Goal: Transaction & Acquisition: Purchase product/service

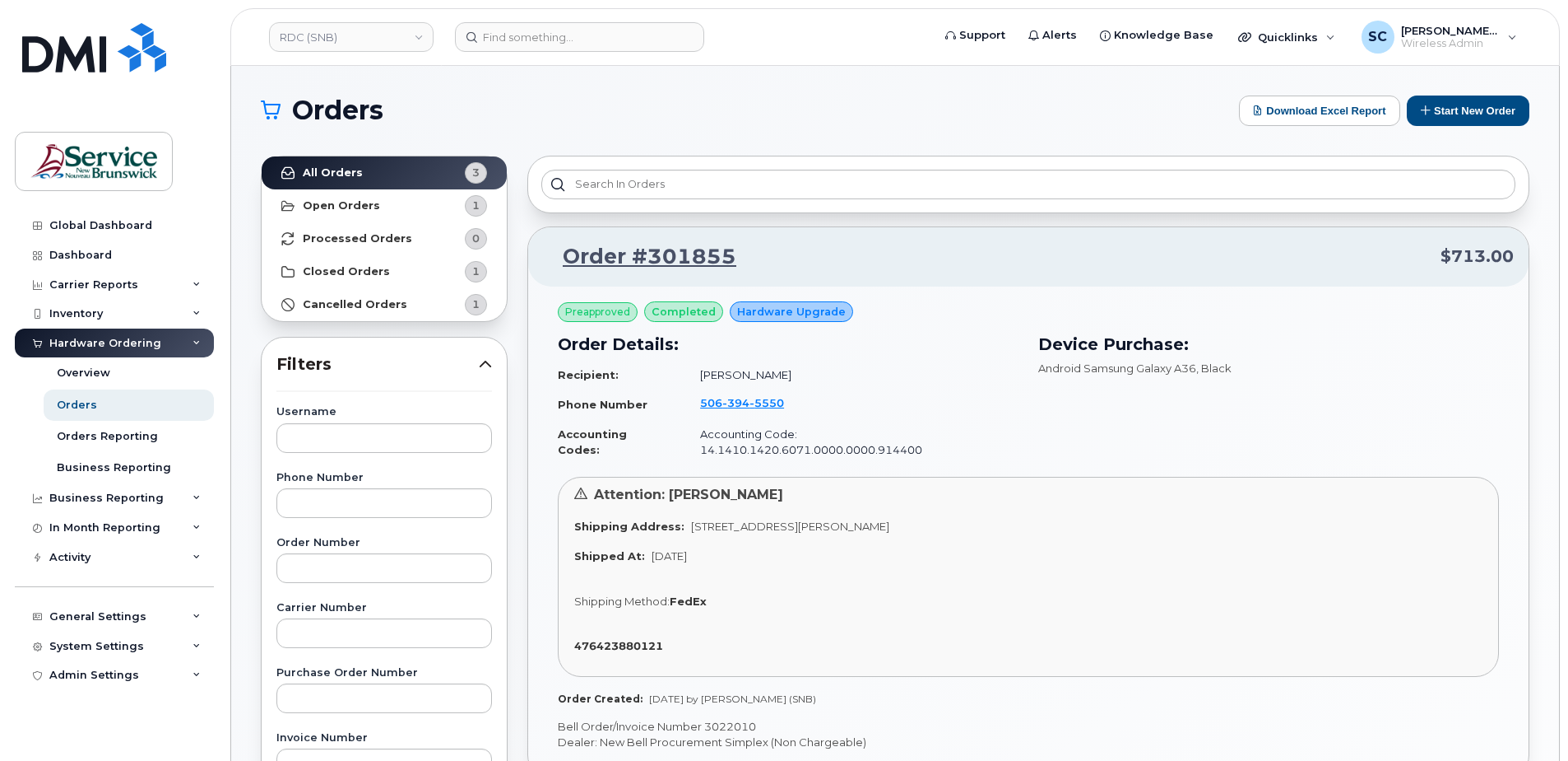
scroll to position [659, 0]
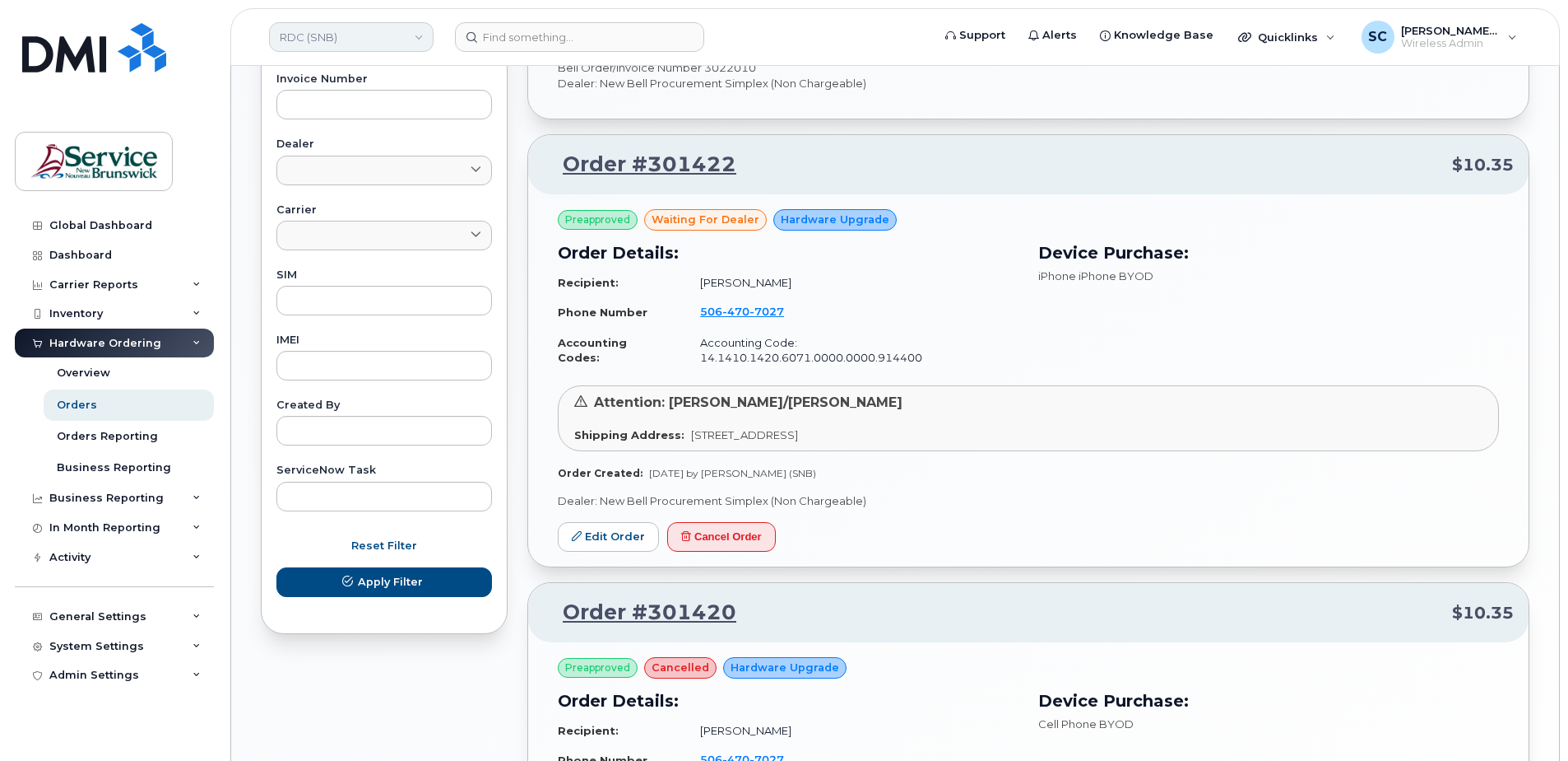
click at [303, 35] on link "RDC (SNB)" at bounding box center [351, 37] width 164 height 30
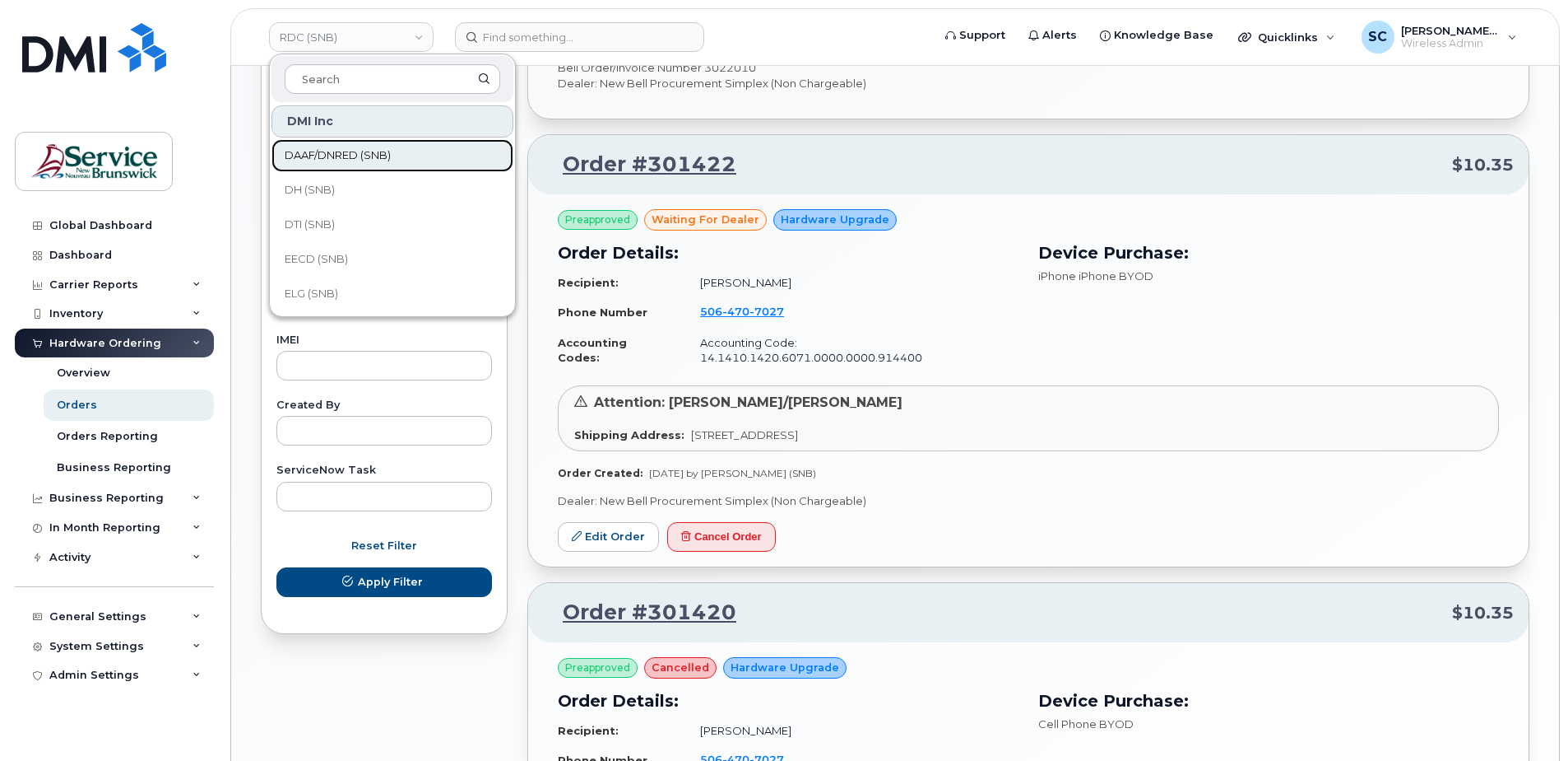
click at [366, 145] on link "DAAF/DNRED (SNB)" at bounding box center [392, 155] width 242 height 33
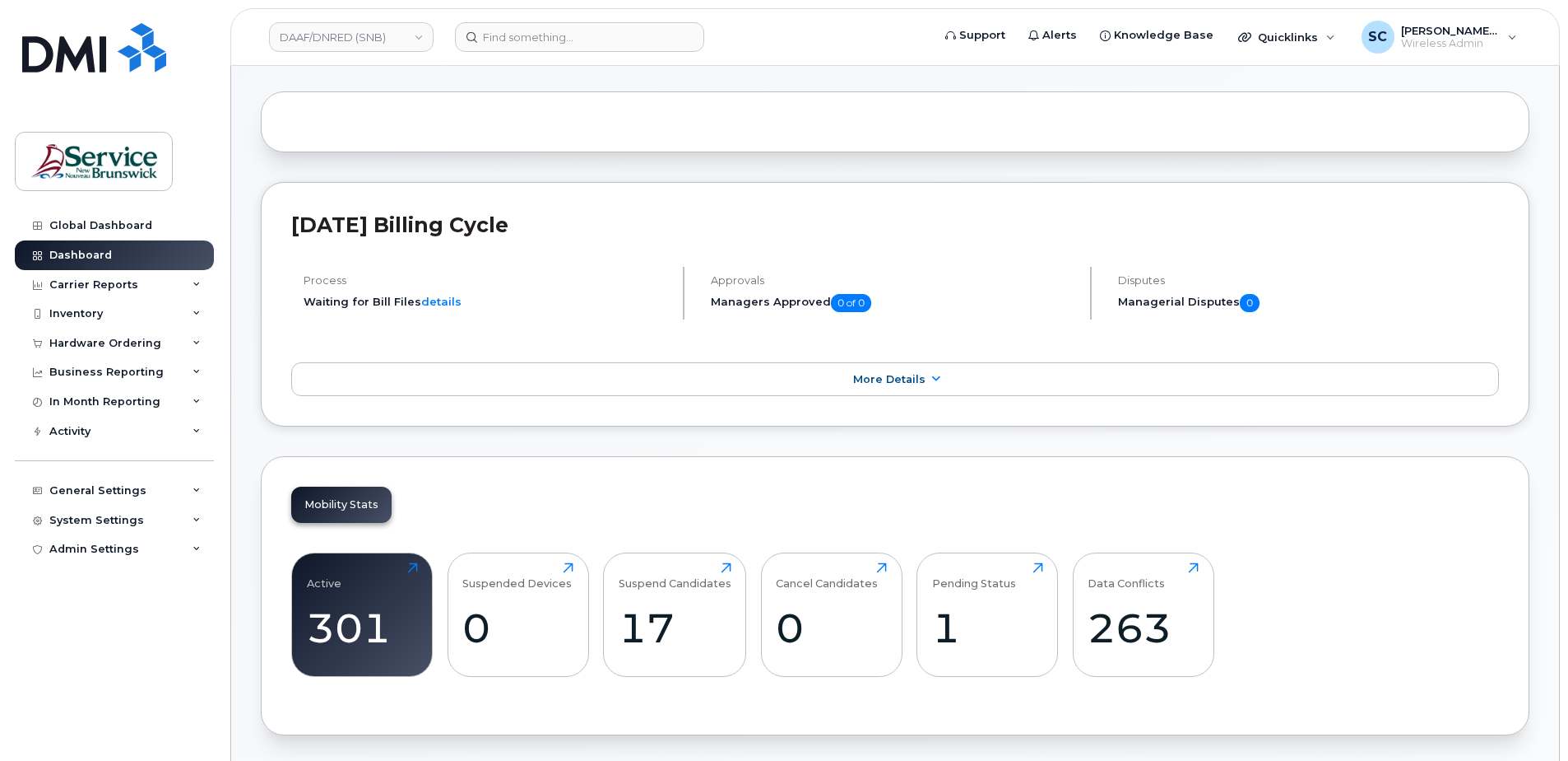
scroll to position [164, 0]
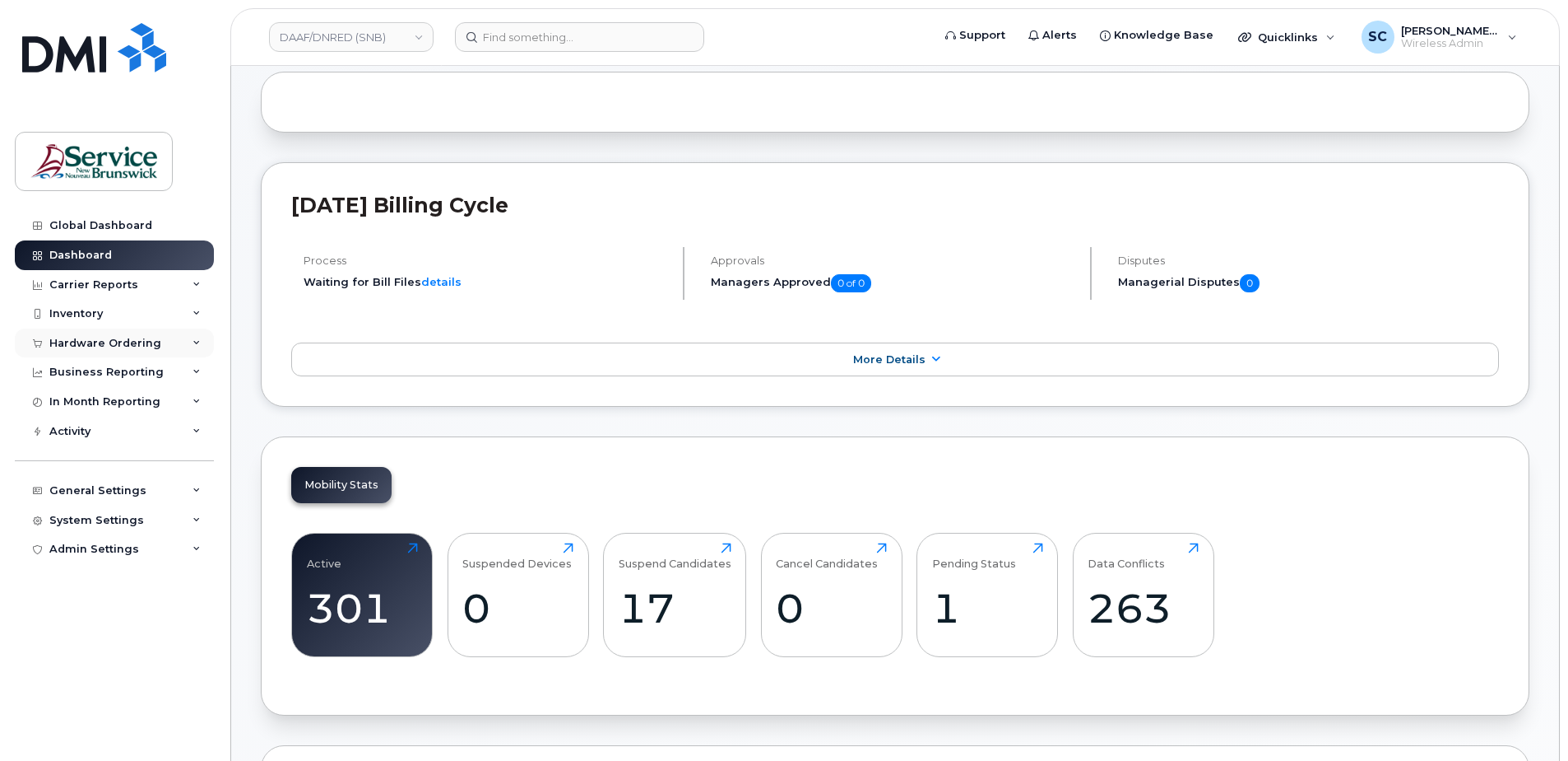
click at [154, 354] on div "Hardware Ordering" at bounding box center [114, 343] width 199 height 30
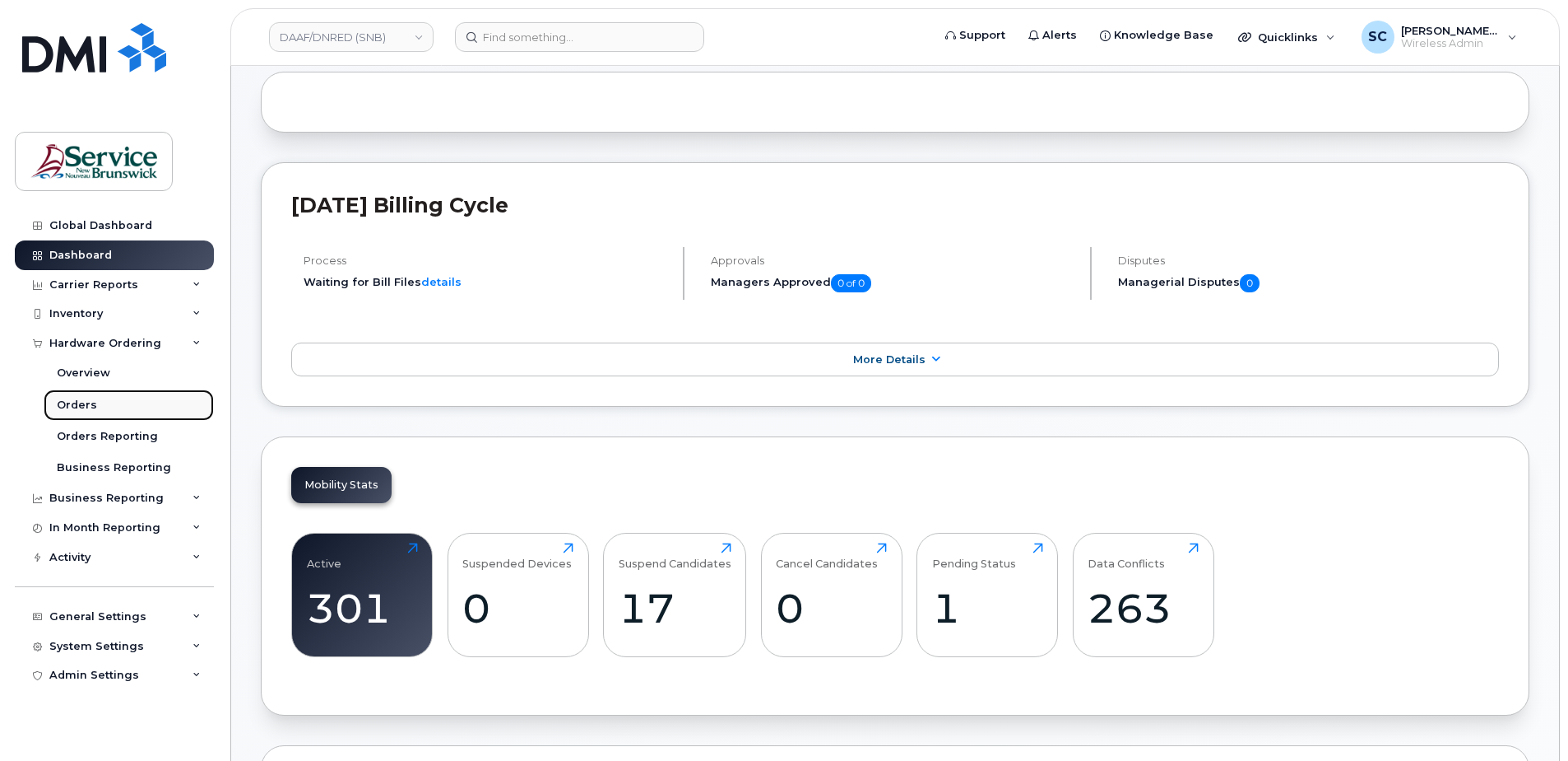
click at [110, 407] on link "Orders" at bounding box center [129, 404] width 171 height 31
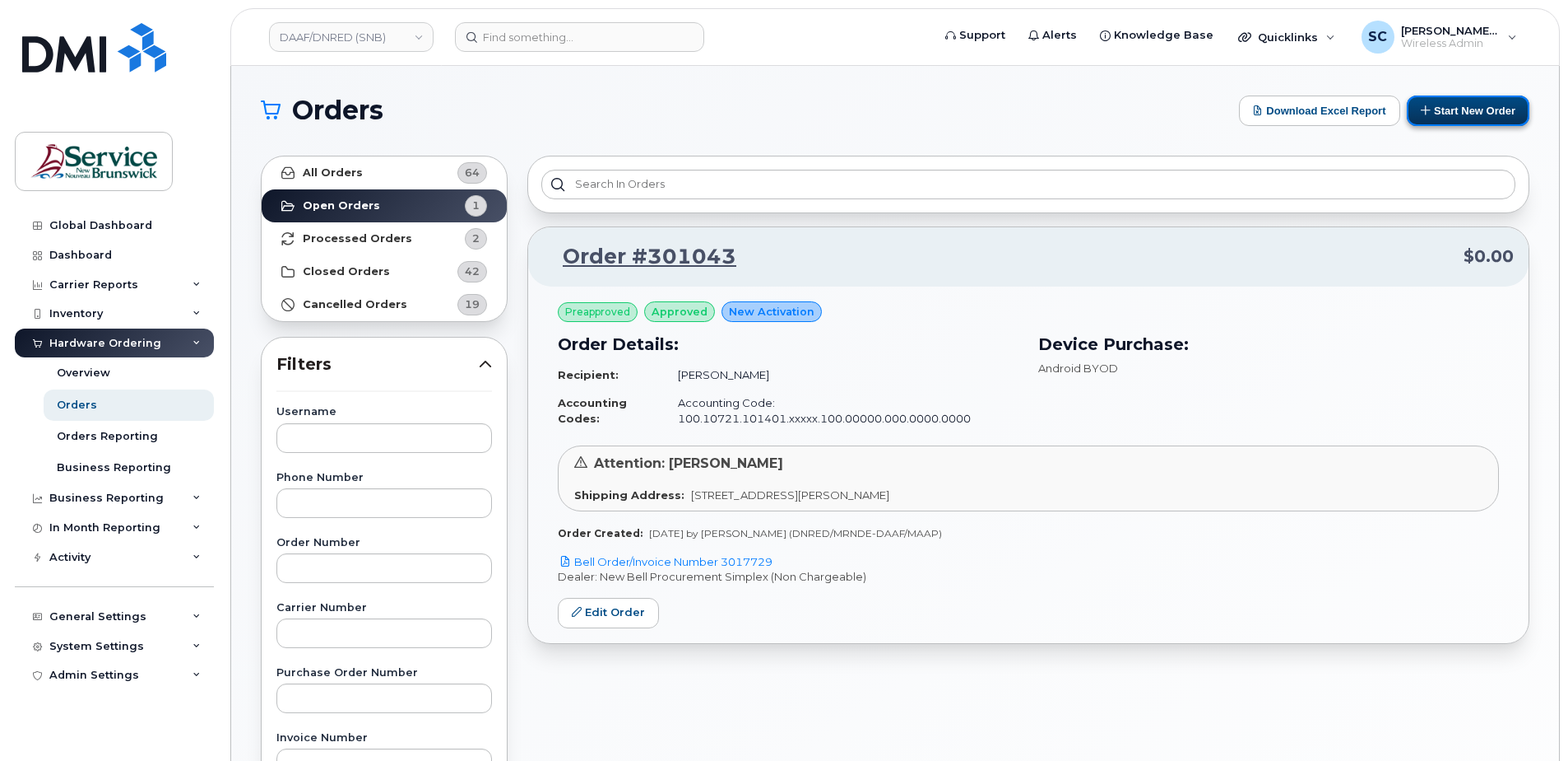
click at [1502, 114] on button "Start New Order" at bounding box center [1468, 111] width 123 height 31
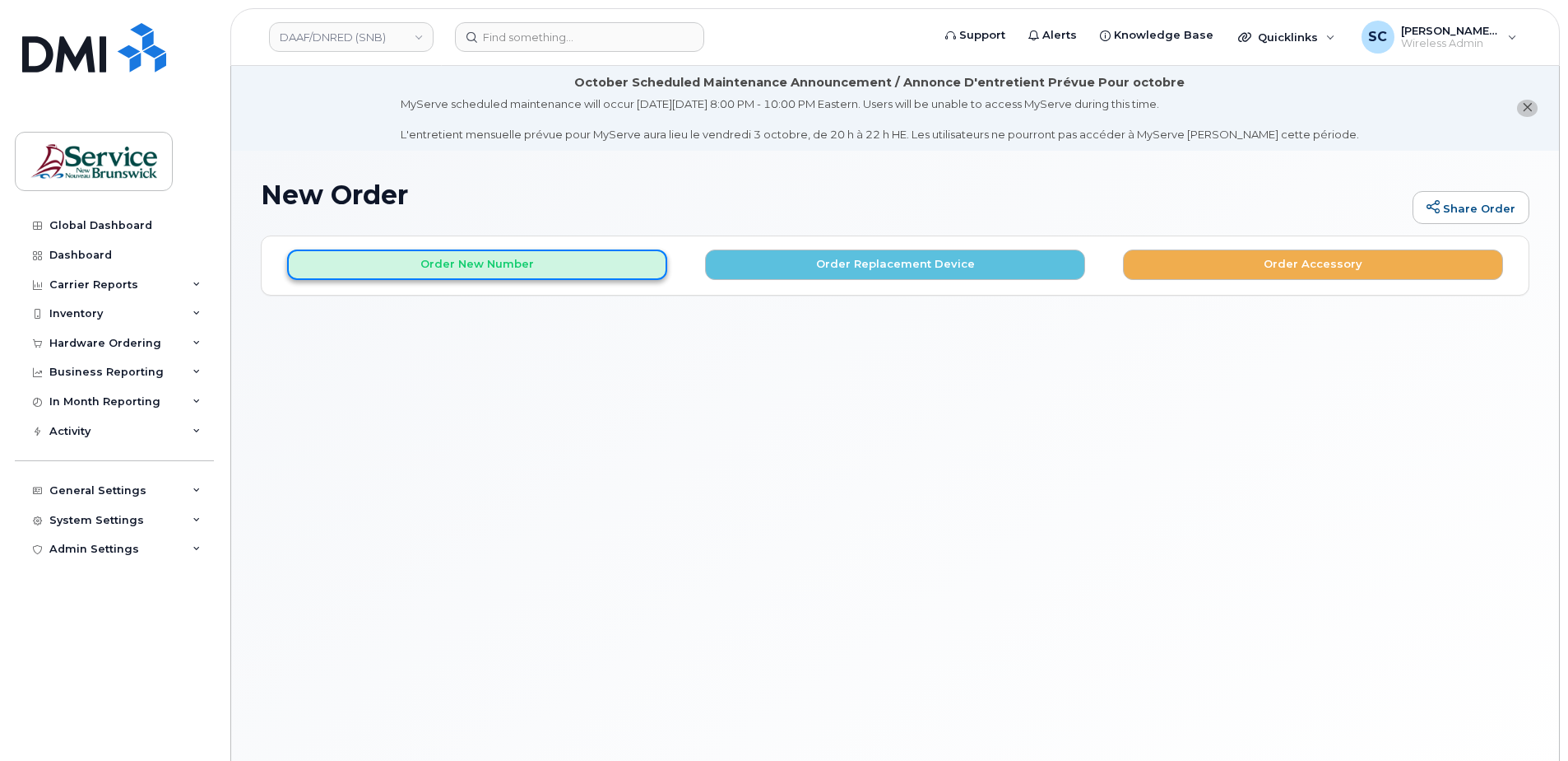
click at [506, 255] on button "Order New Number" at bounding box center [477, 265] width 380 height 31
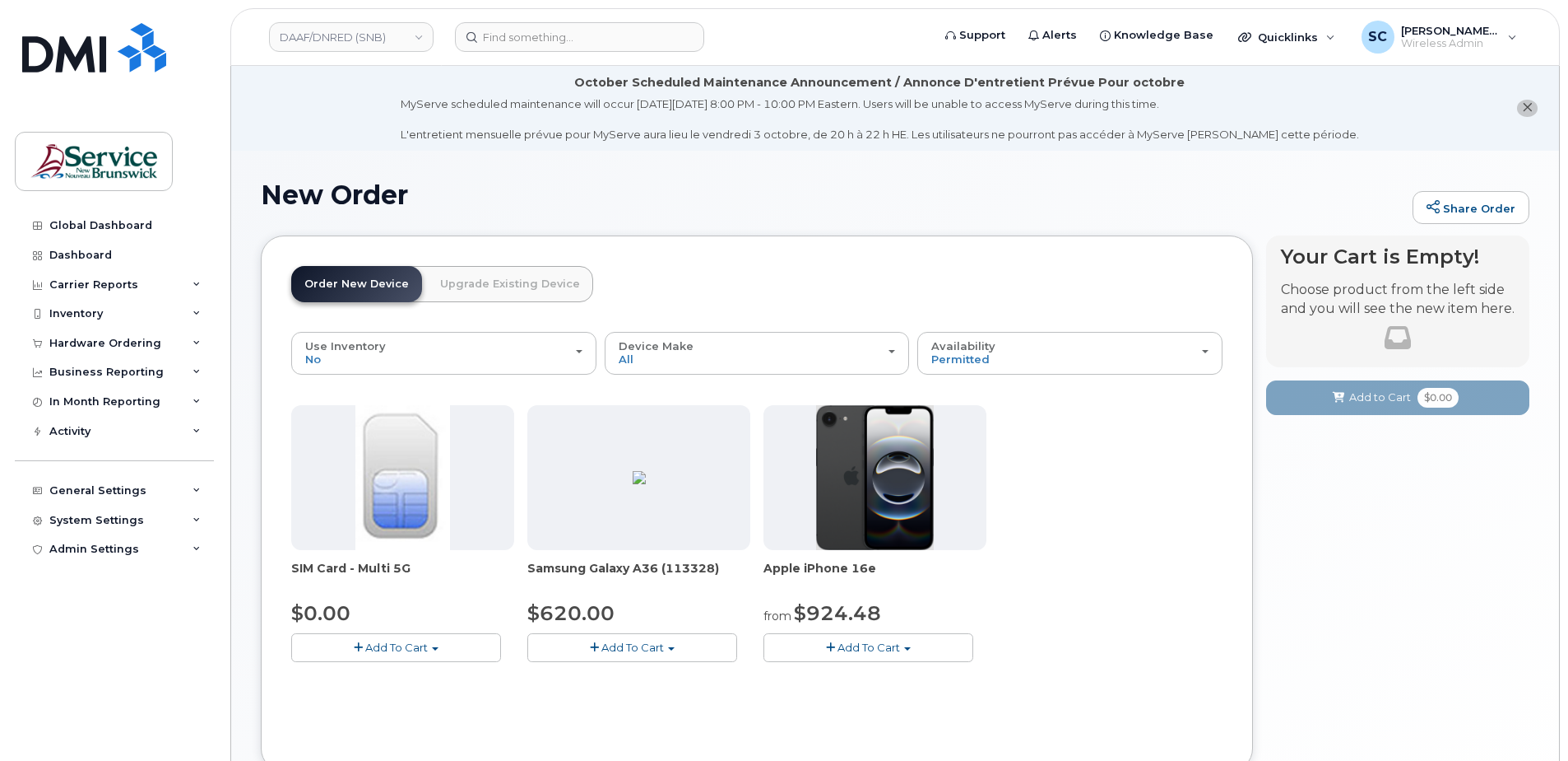
click at [676, 652] on button "Add To Cart" at bounding box center [632, 648] width 210 height 29
click at [663, 704] on link "$620.00 - 30-day activation (128GB model)" at bounding box center [665, 698] width 269 height 21
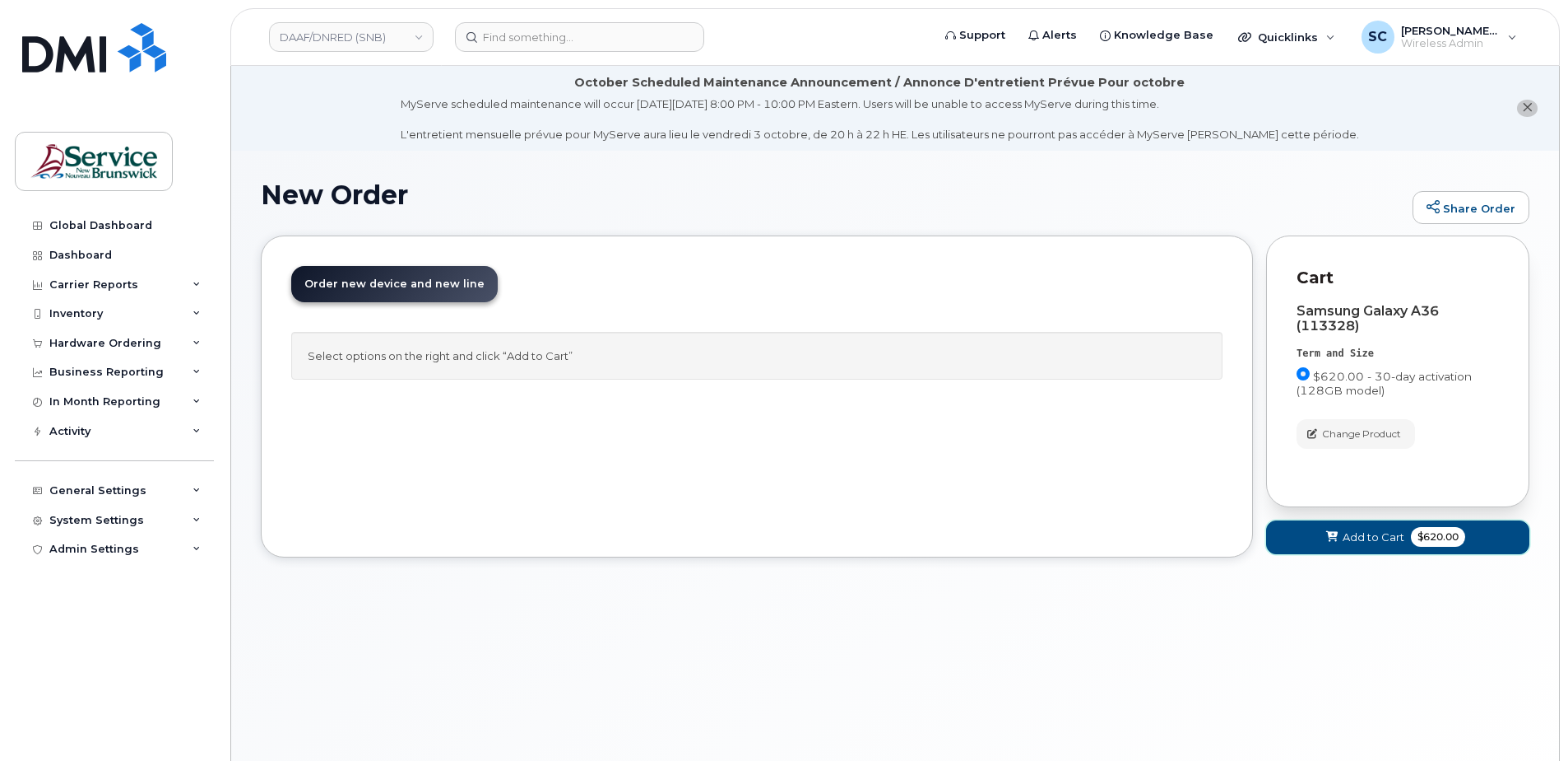
click at [1345, 537] on span "Add to Cart" at bounding box center [1373, 536] width 62 height 15
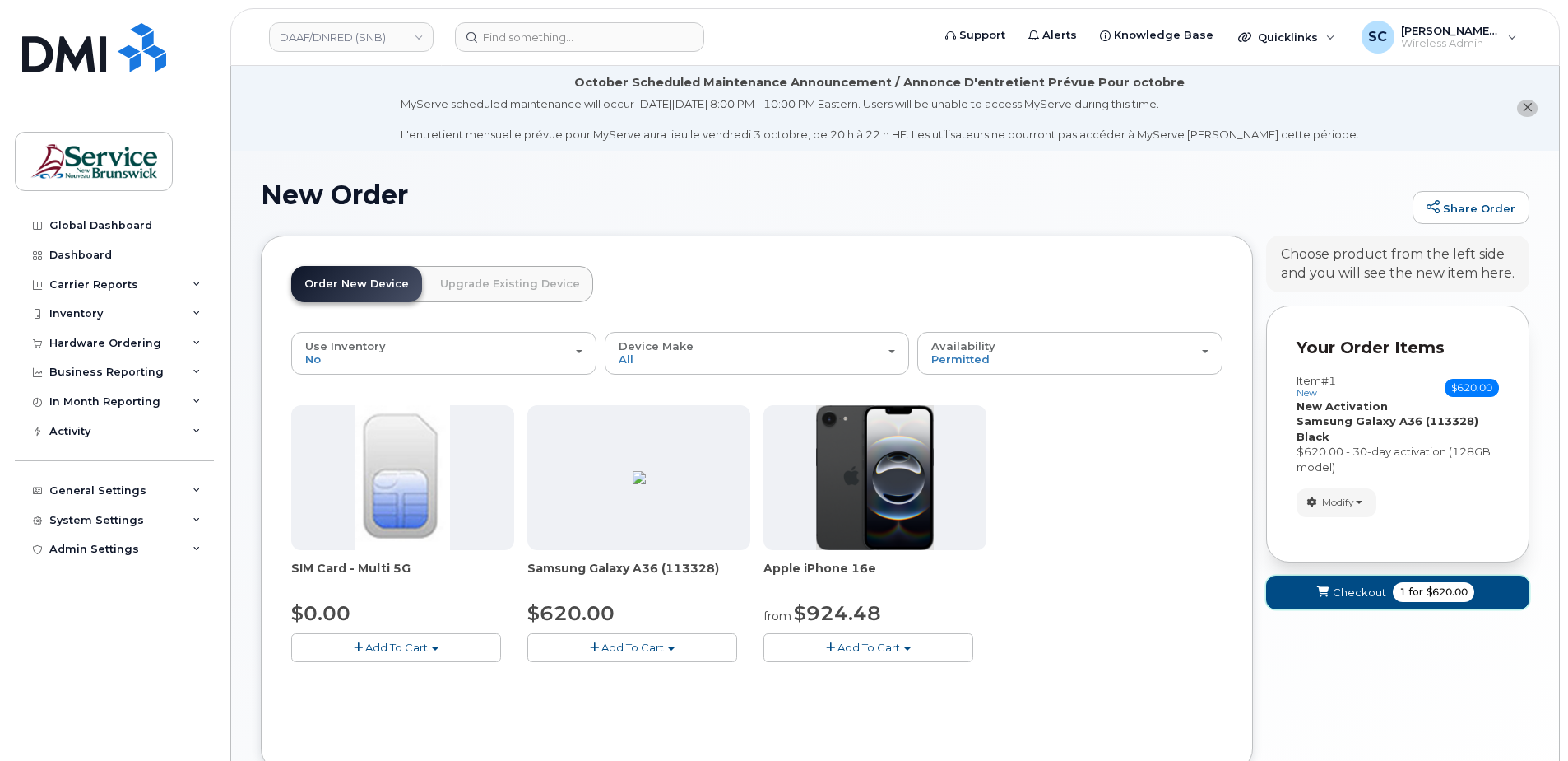
click at [1359, 584] on span "Checkout" at bounding box center [1360, 591] width 54 height 15
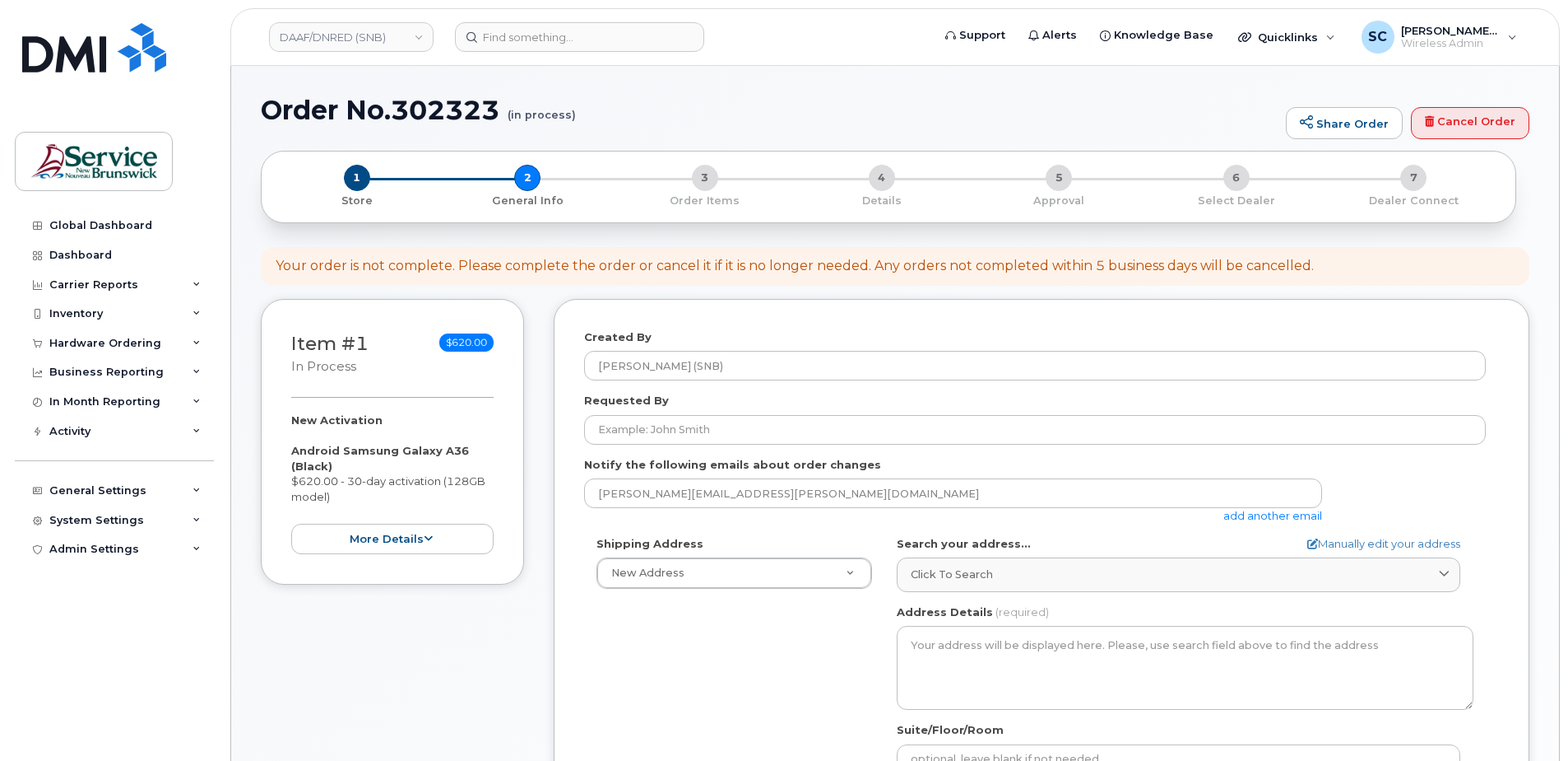
select select
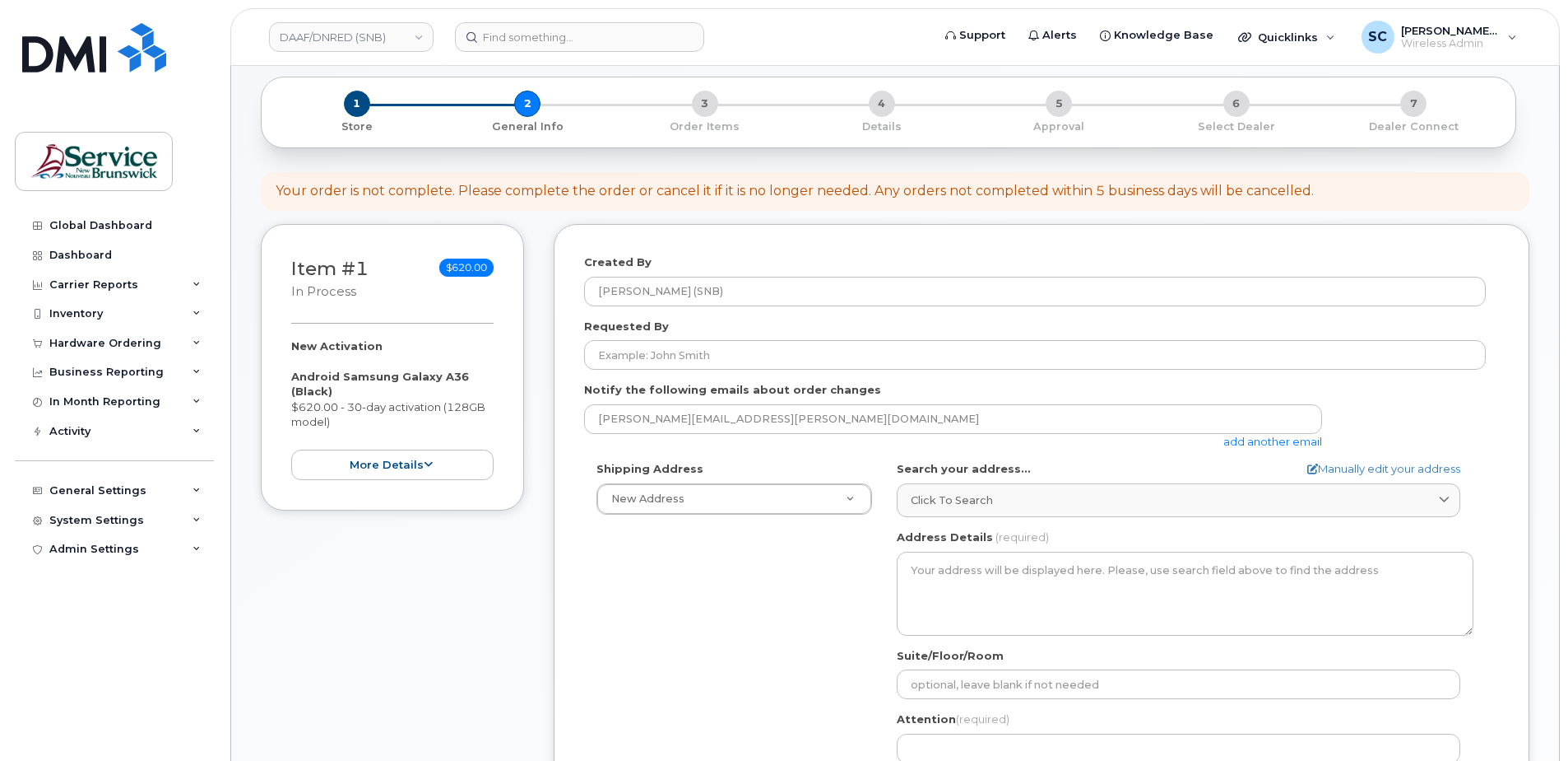
scroll to position [164, 0]
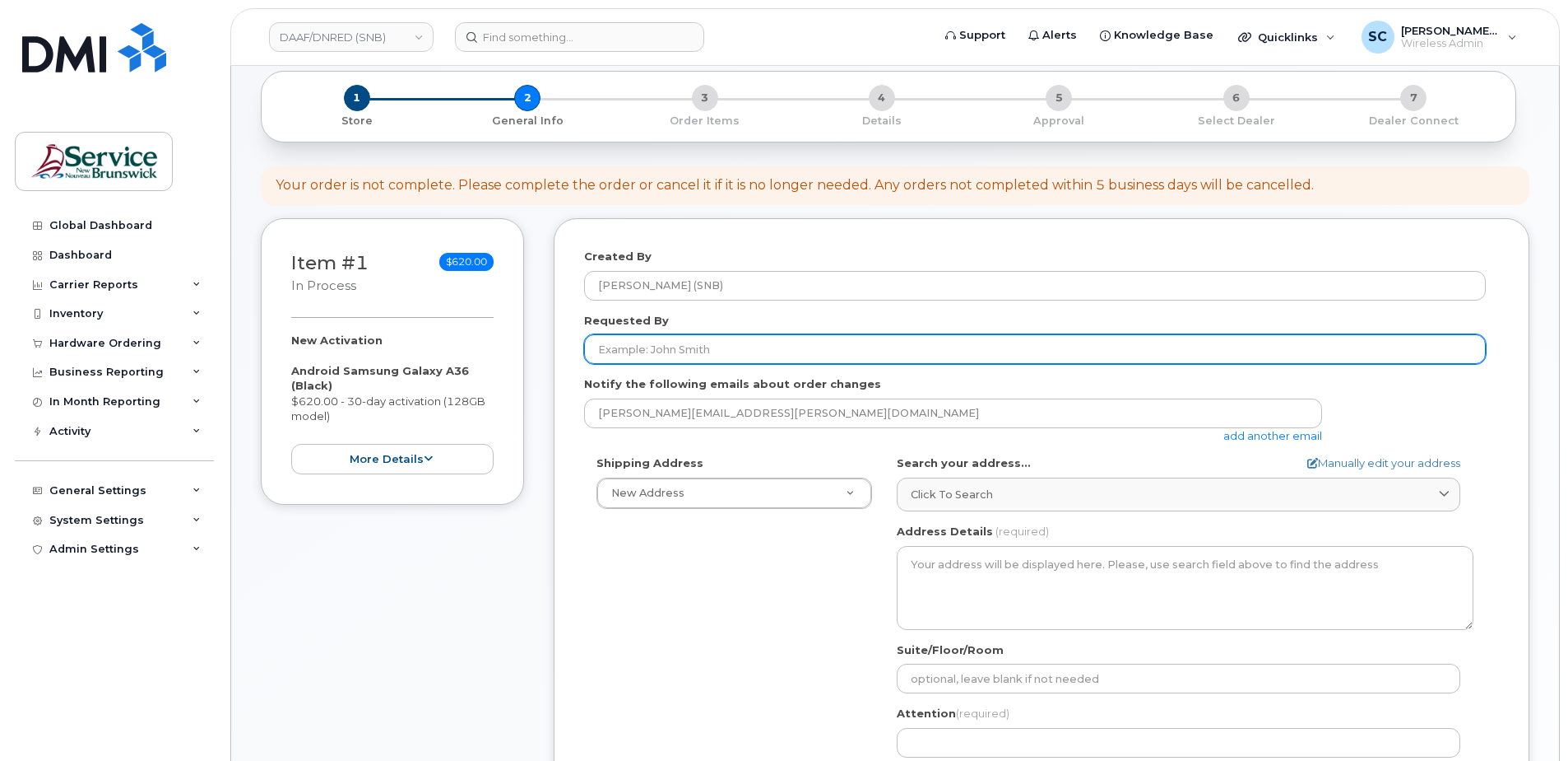
click at [716, 342] on input "Requested By" at bounding box center [1035, 349] width 902 height 30
paste input "[PERSON_NAME][EMAIL_ADDRESS][PERSON_NAME][DOMAIN_NAME]"
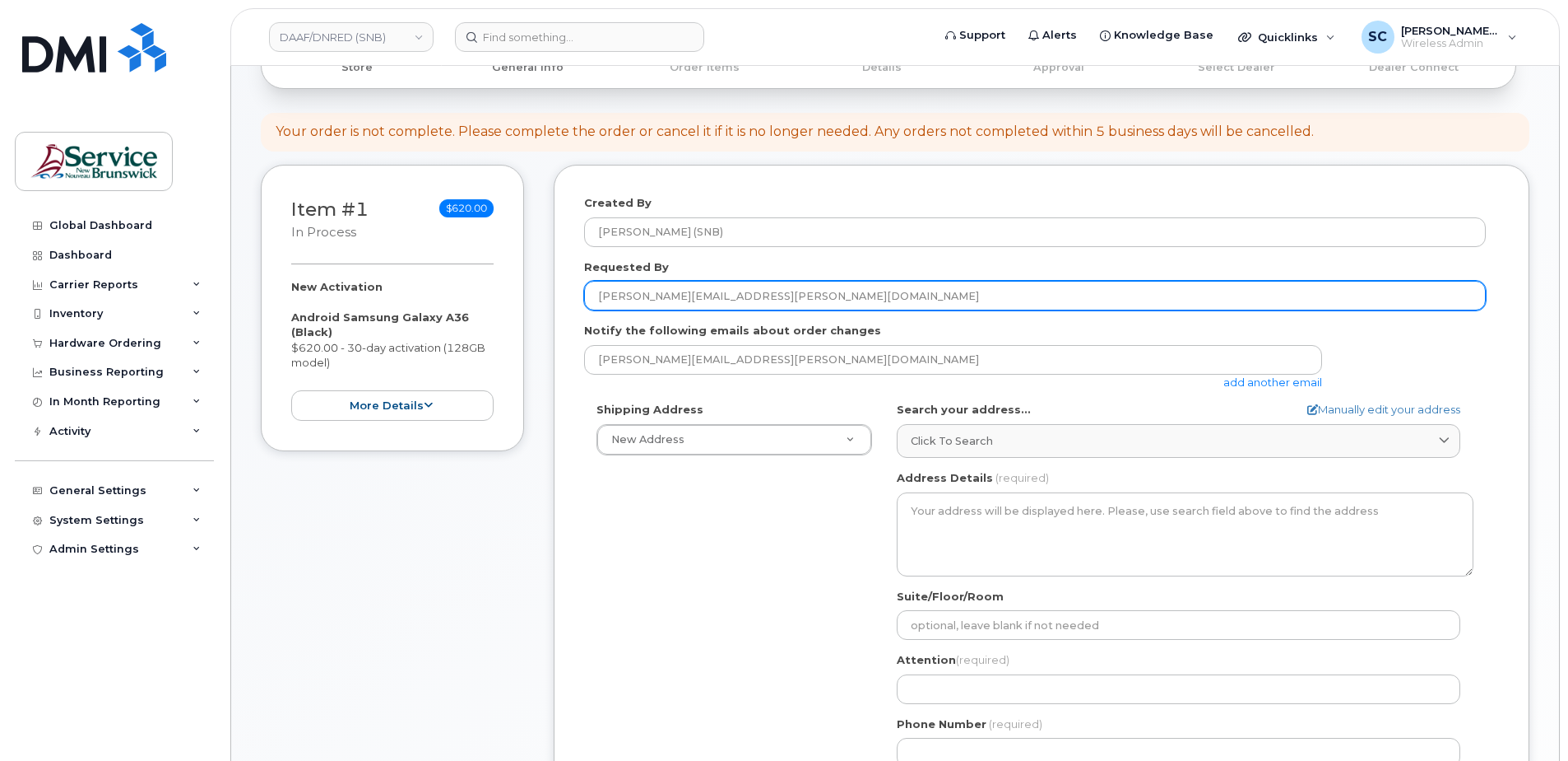
scroll to position [247, 0]
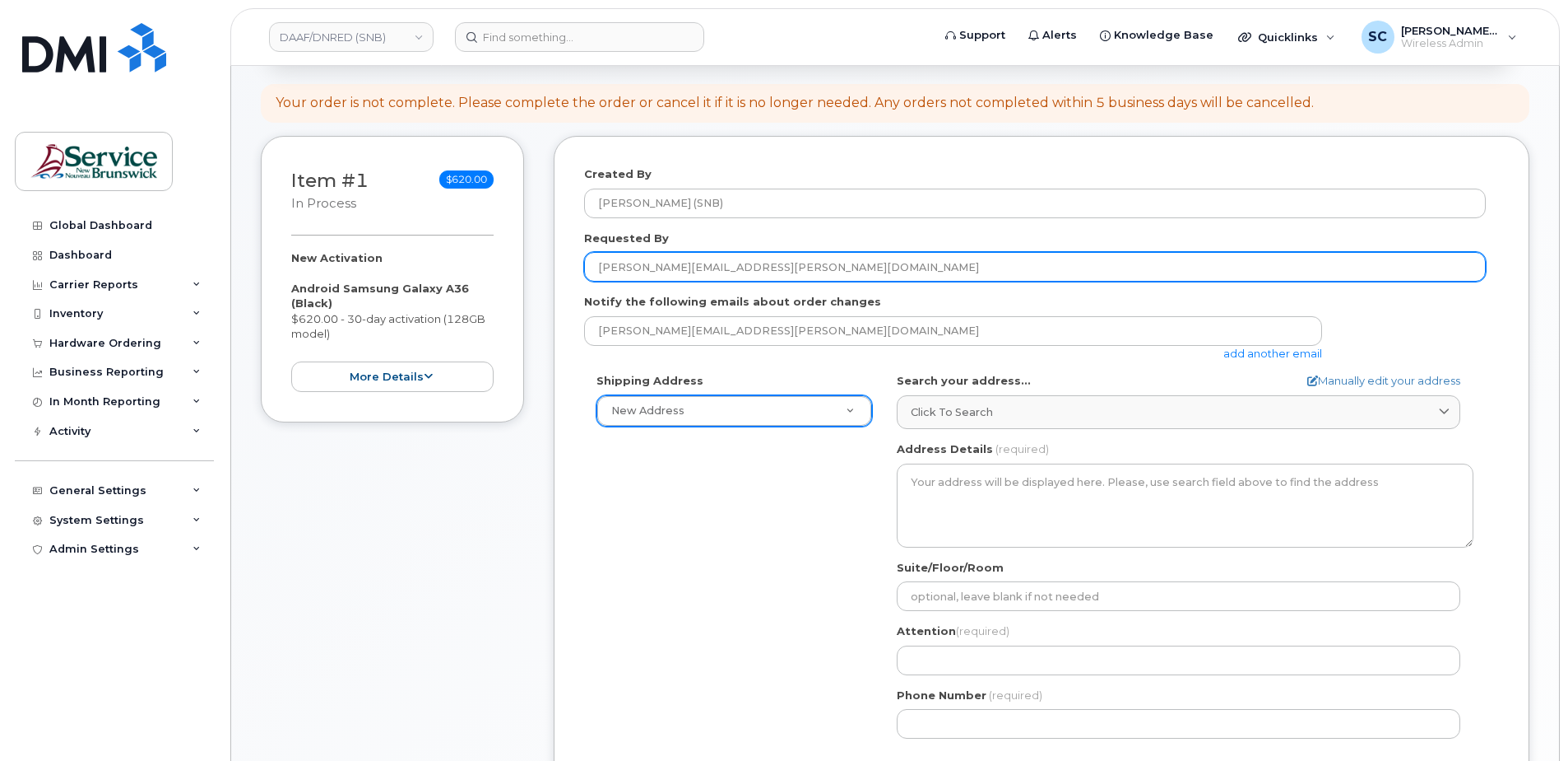
type input "[PERSON_NAME][EMAIL_ADDRESS][PERSON_NAME][DOMAIN_NAME]"
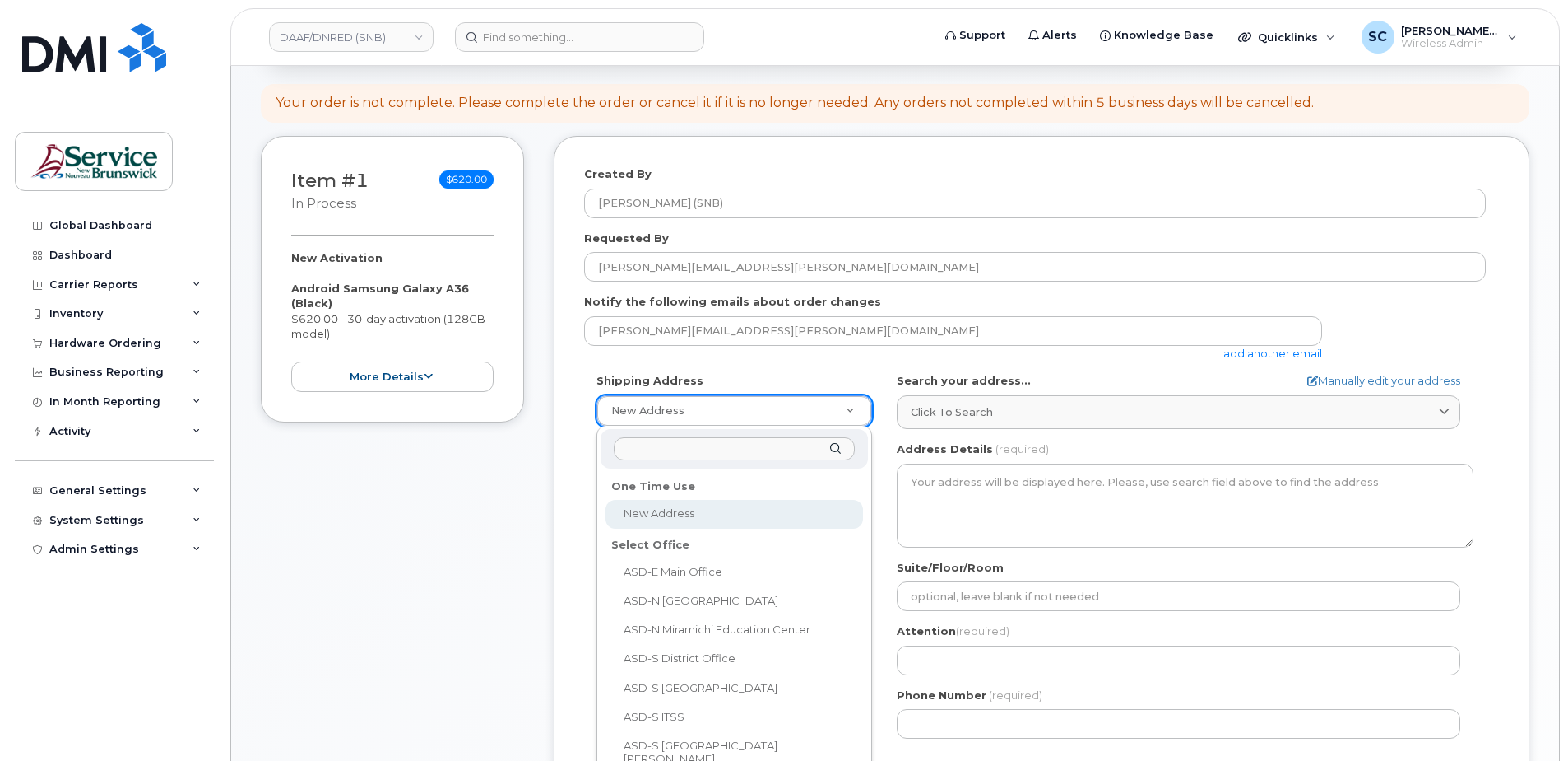
click at [712, 447] on input "text" at bounding box center [734, 448] width 241 height 24
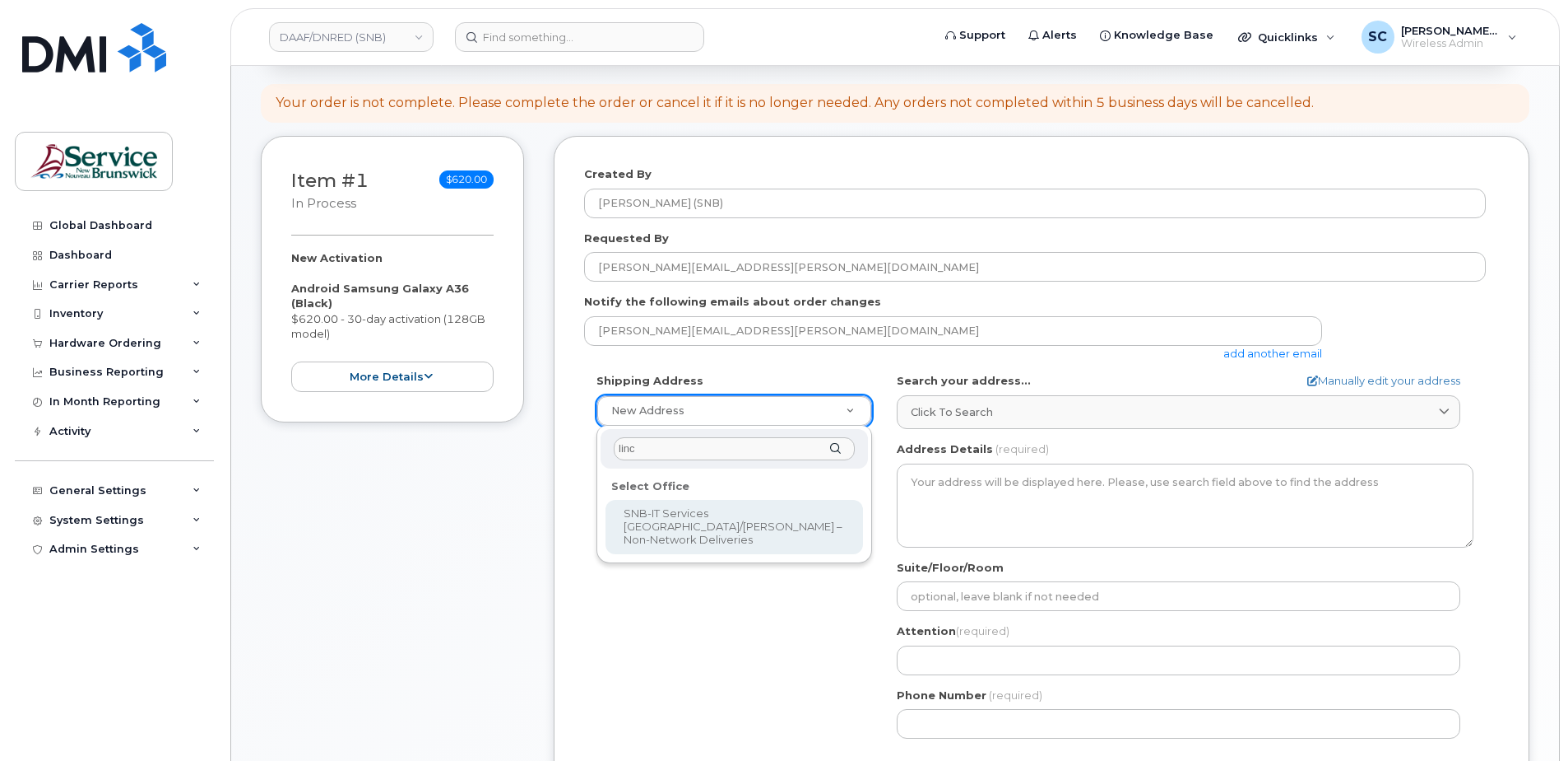
type input "linc"
select select
type textarea "850 Lincoln Rd Fredericton New Brunswick E3B 8B7"
type input "[PERSON_NAME]"
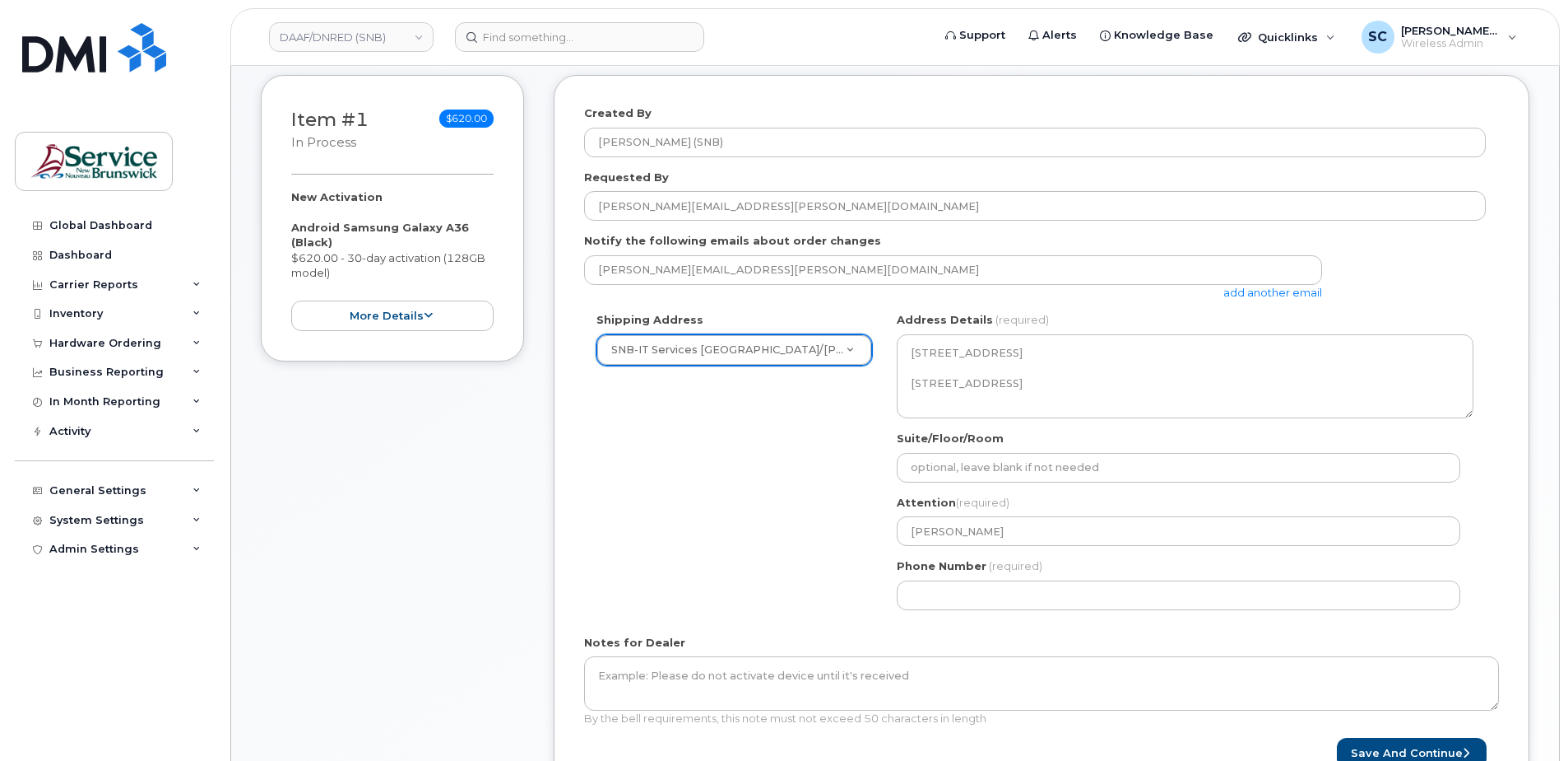
scroll to position [411, 0]
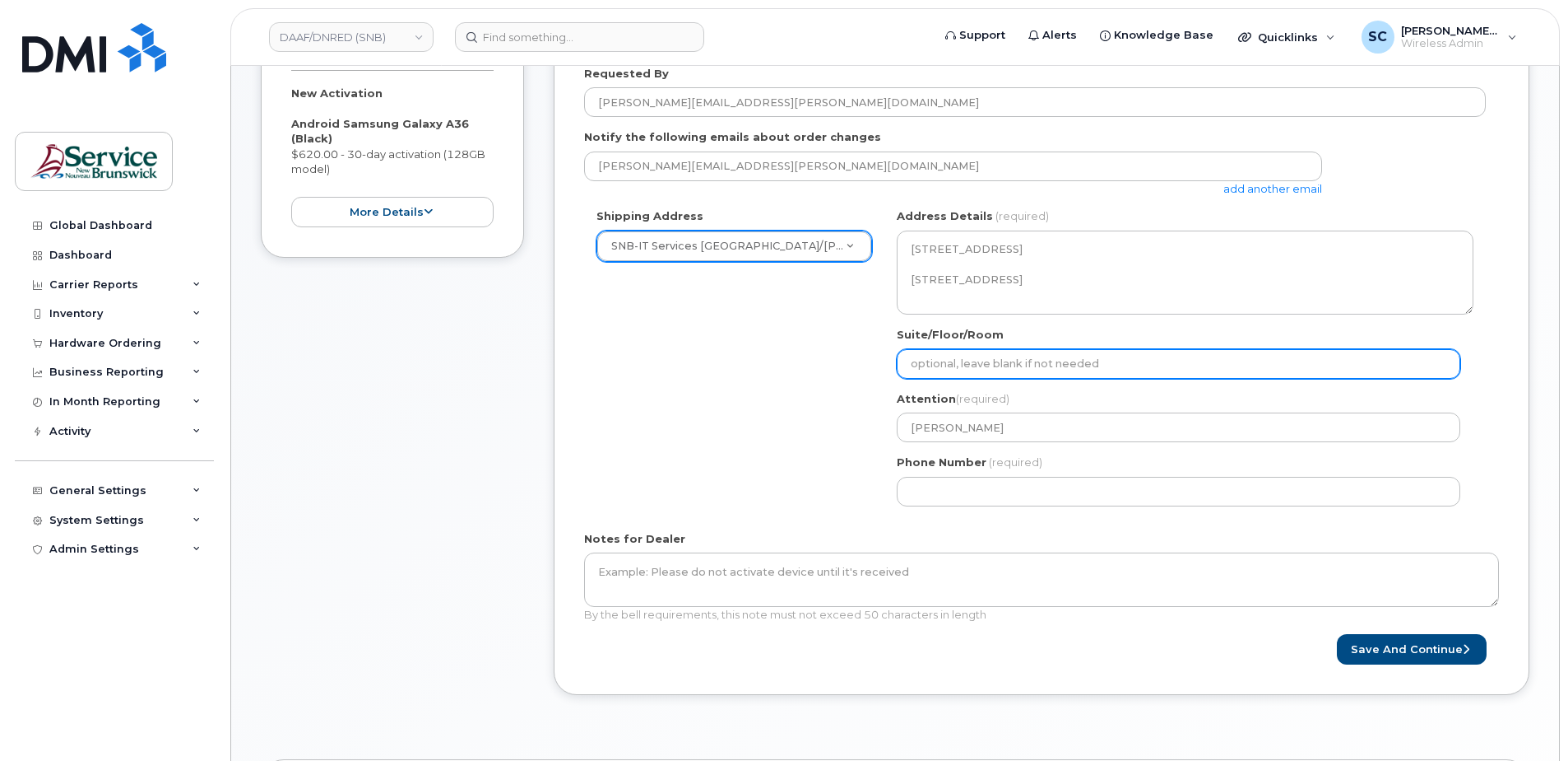
click at [1114, 359] on input "Suite/Floor/Room" at bounding box center [1179, 363] width 564 height 30
select select
type input "v"
click at [922, 358] on input "v" at bounding box center [1179, 363] width 564 height 30
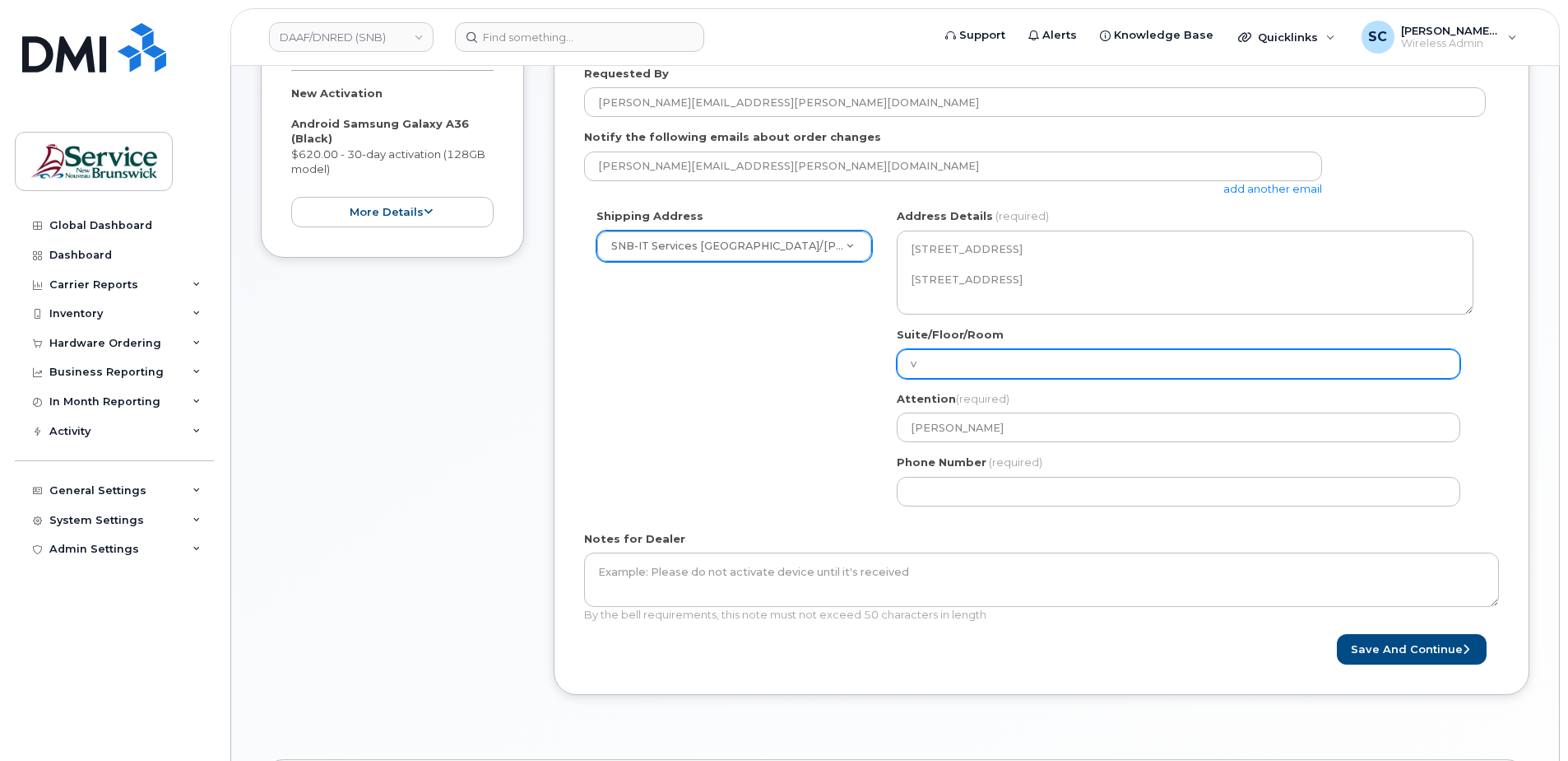
paste input "WO0000000494291"
select select
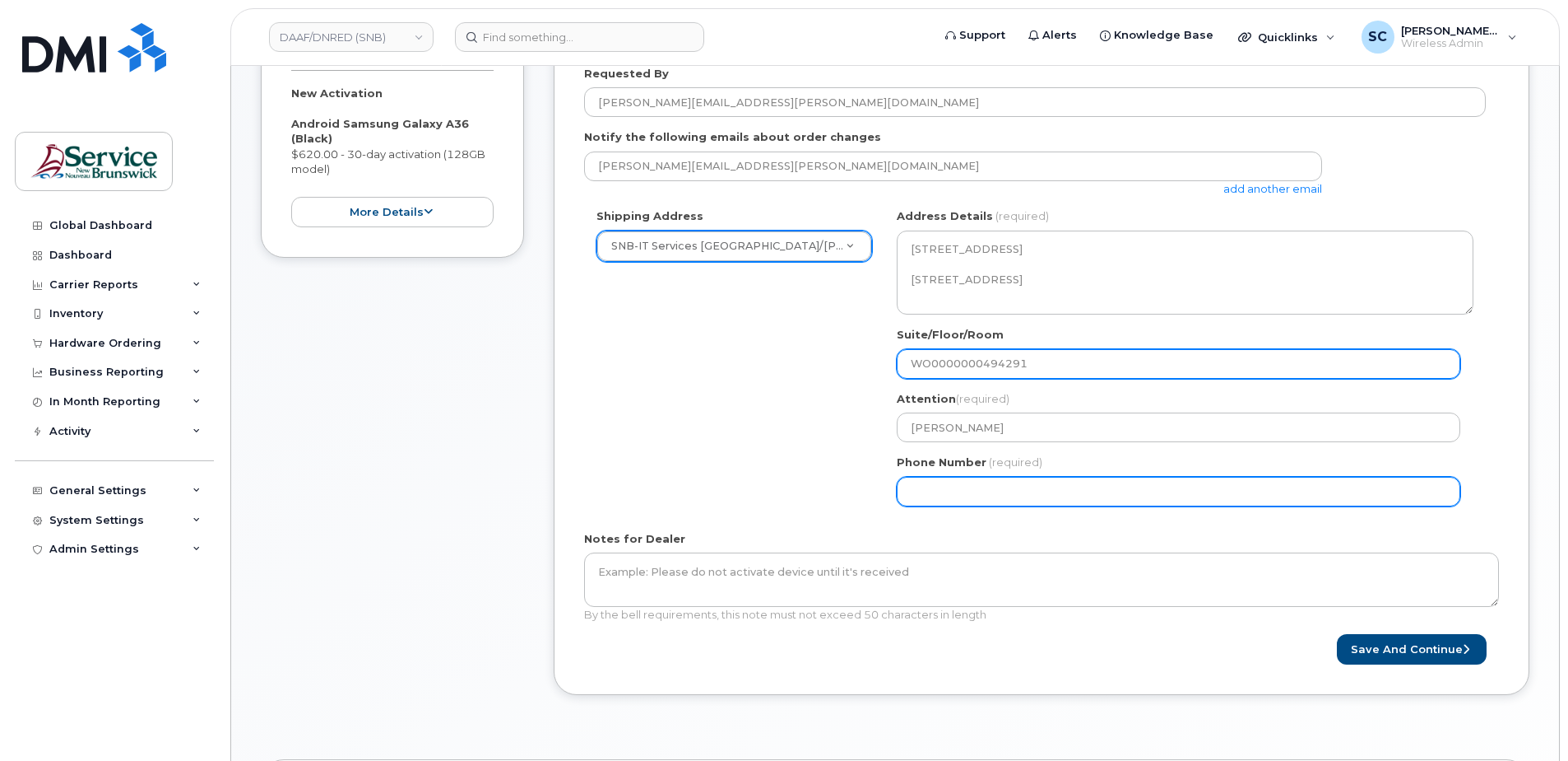
type input "WO0000000494291"
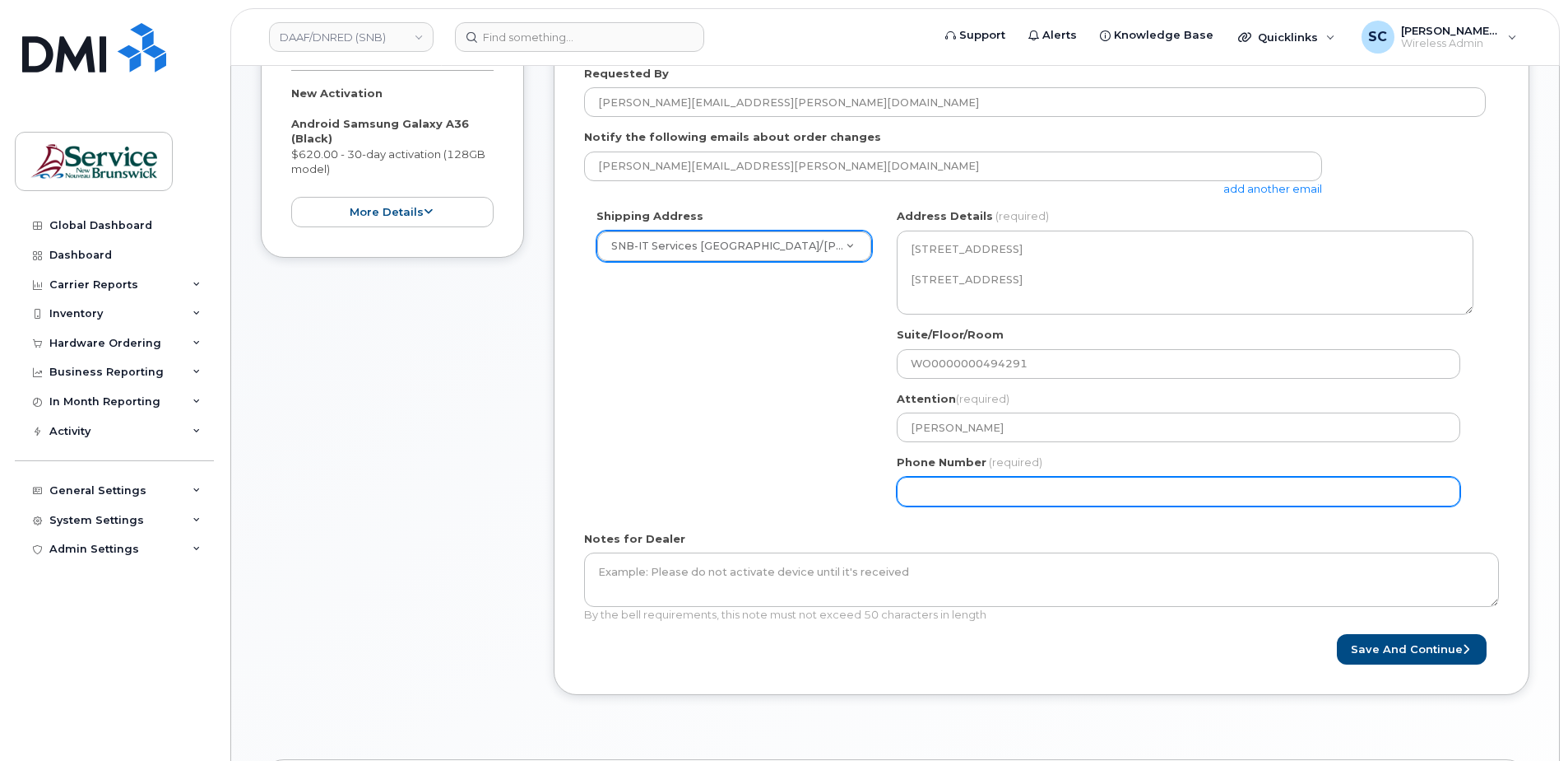
click at [926, 484] on input "Phone Number" at bounding box center [1179, 491] width 564 height 30
type input "1234567890"
select select
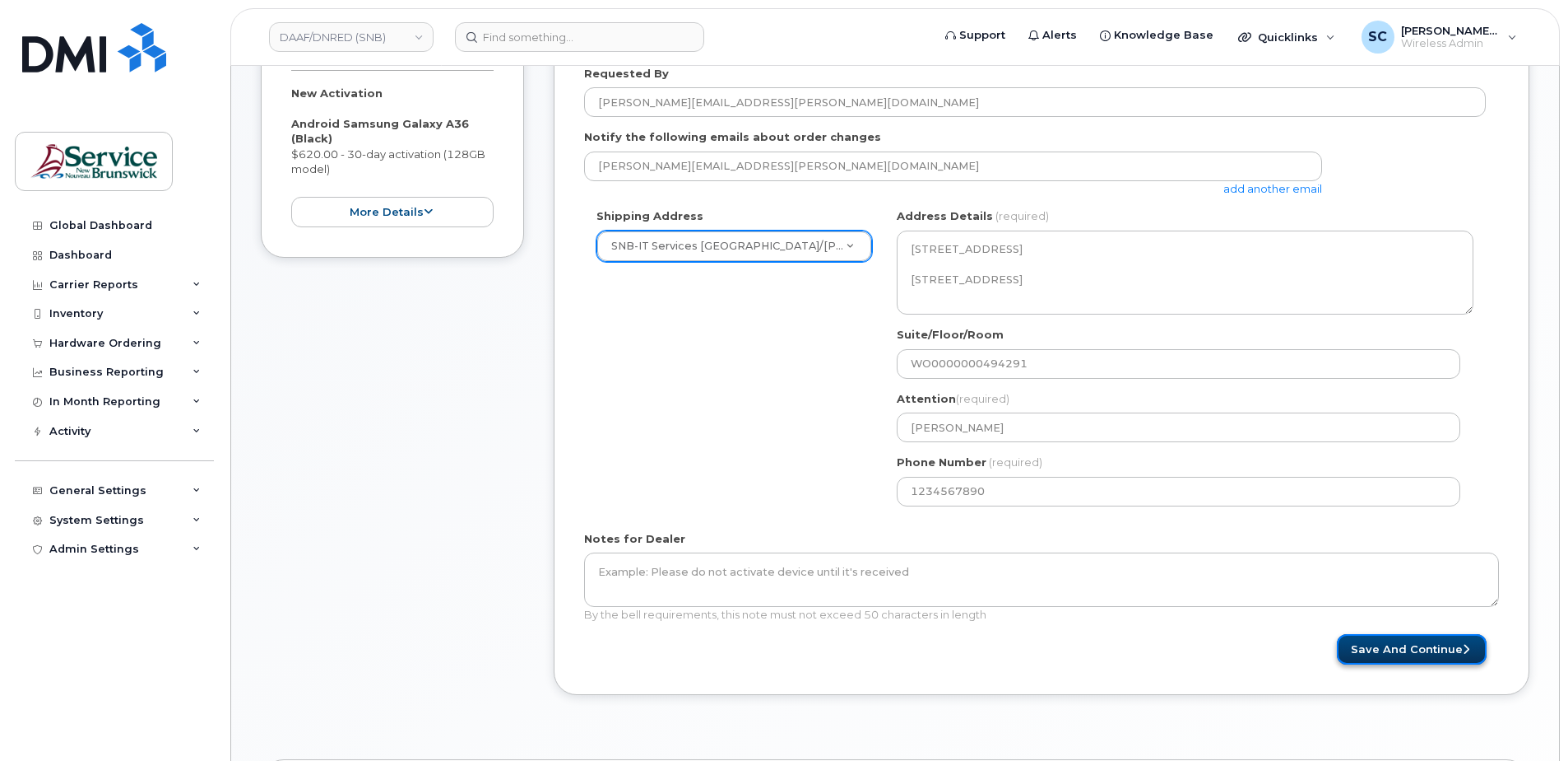
click at [1407, 658] on button "Save and Continue" at bounding box center [1412, 649] width 150 height 31
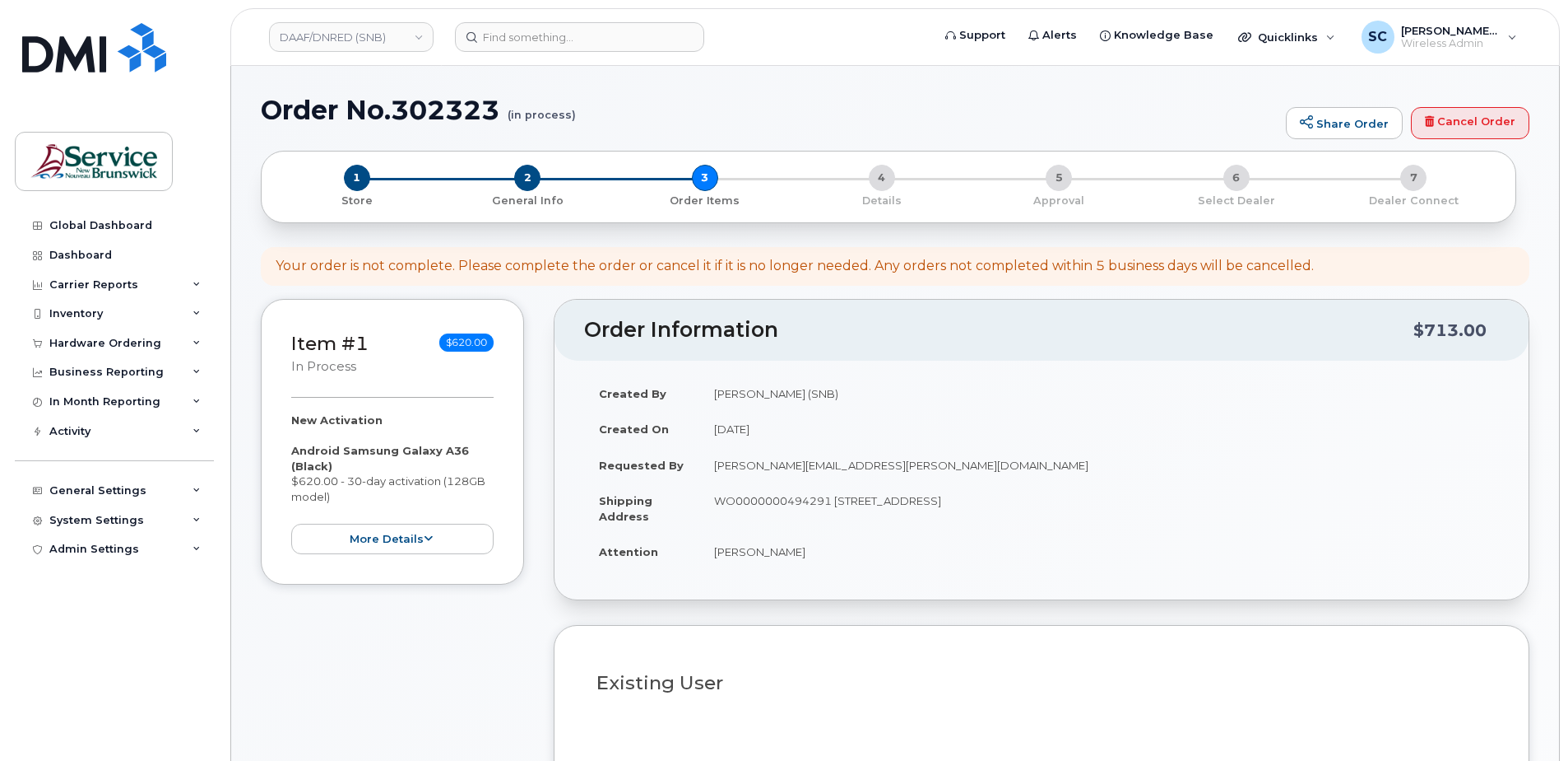
select select
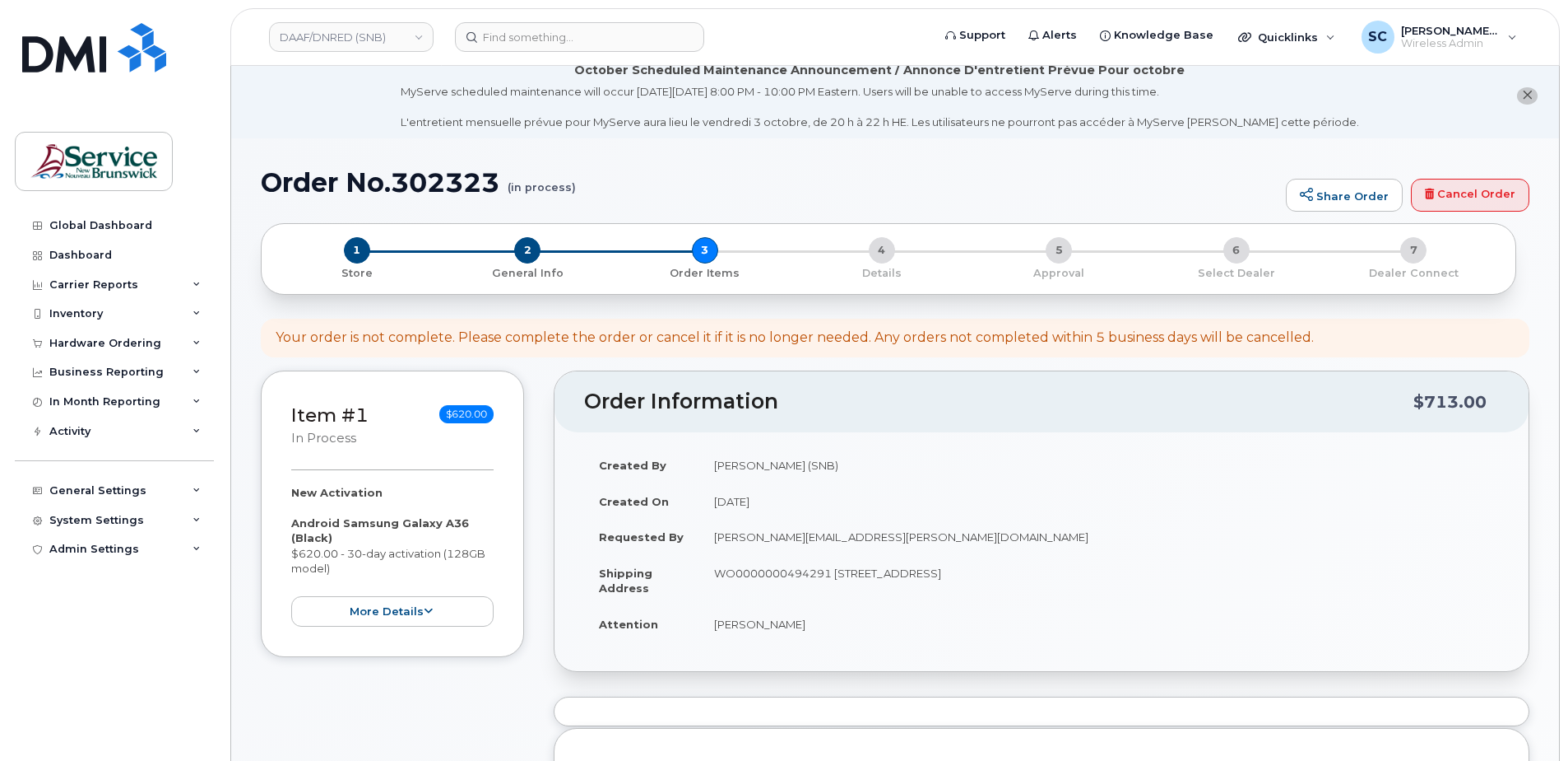
scroll to position [411, 0]
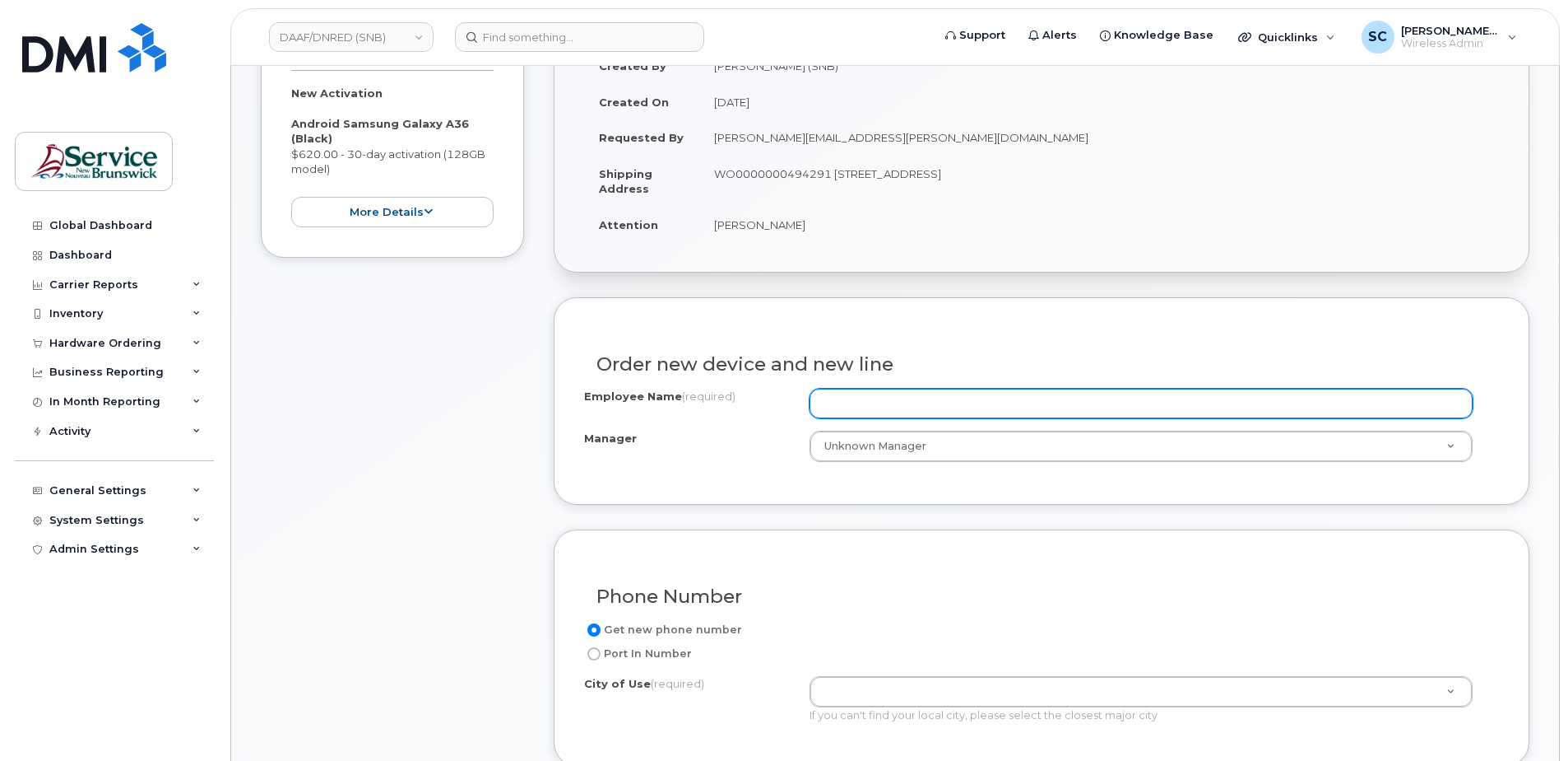
click at [868, 396] on input "Employee Name (required)" at bounding box center [1141, 403] width 663 height 30
paste input "[PERSON_NAME]"
type input "[PERSON_NAME]"
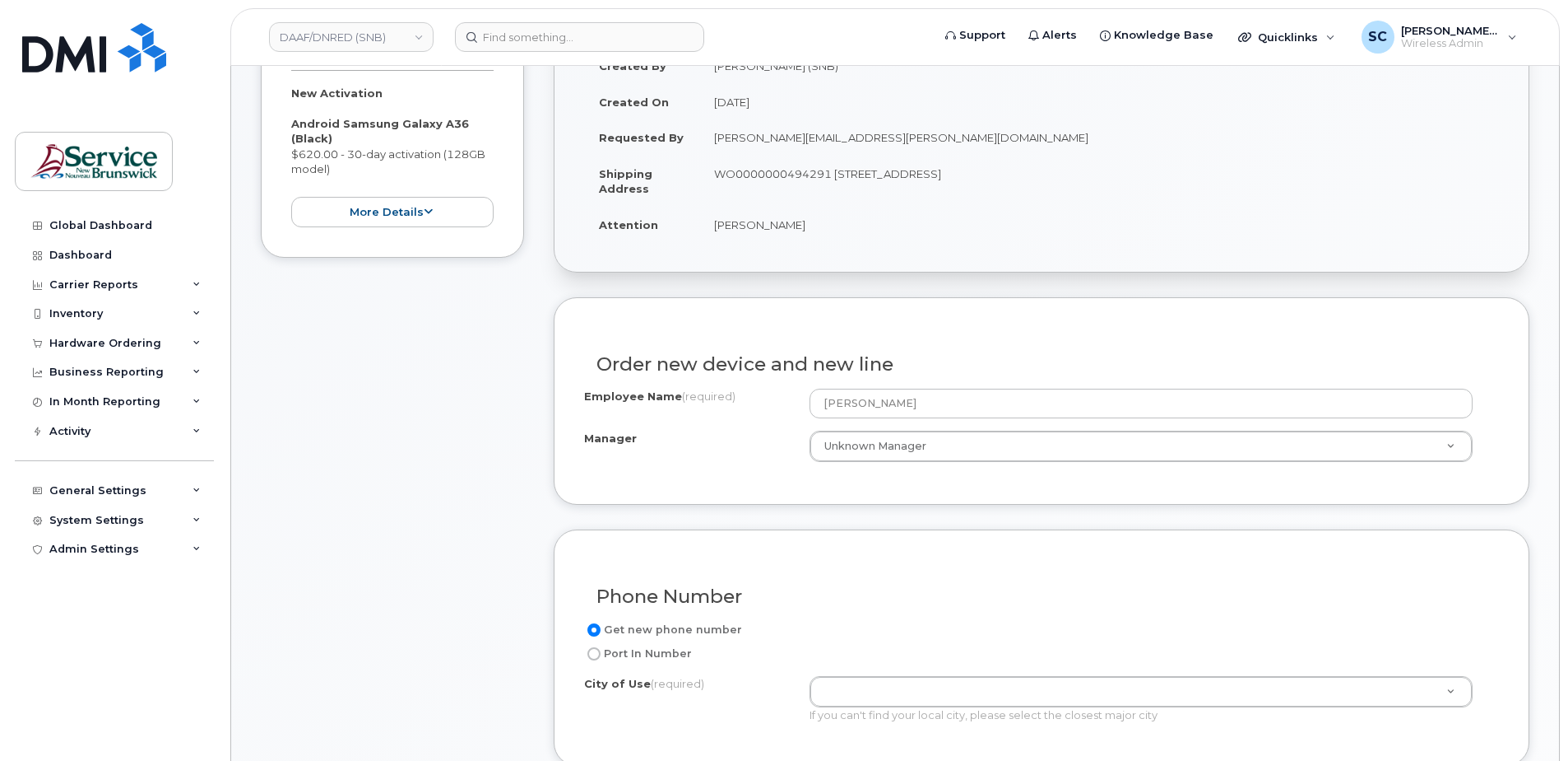
click at [680, 496] on div "Order new device and new line Employee Name (required) Ian Davidson Manager Unk…" at bounding box center [1042, 401] width 976 height 207
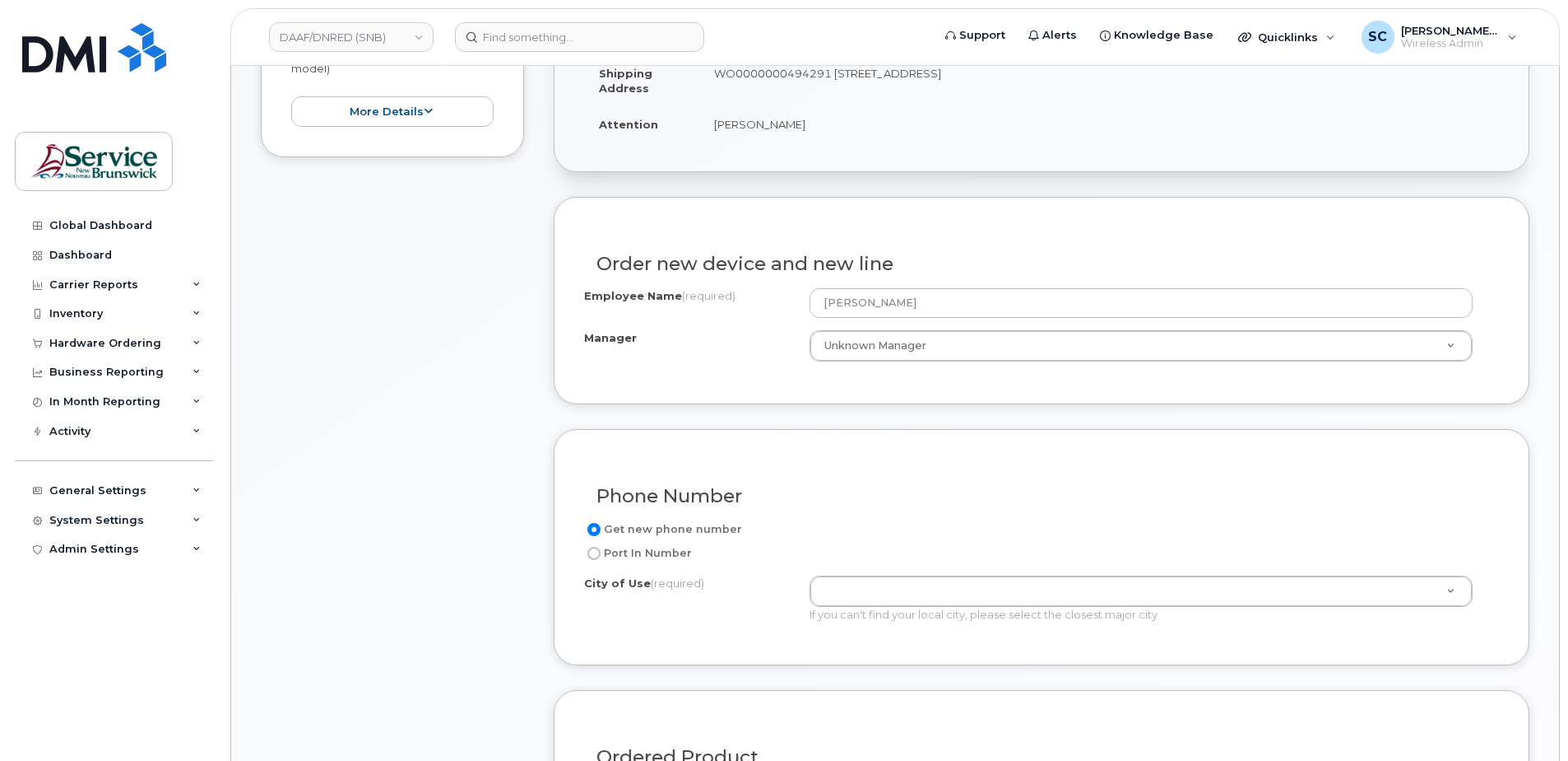
scroll to position [659, 0]
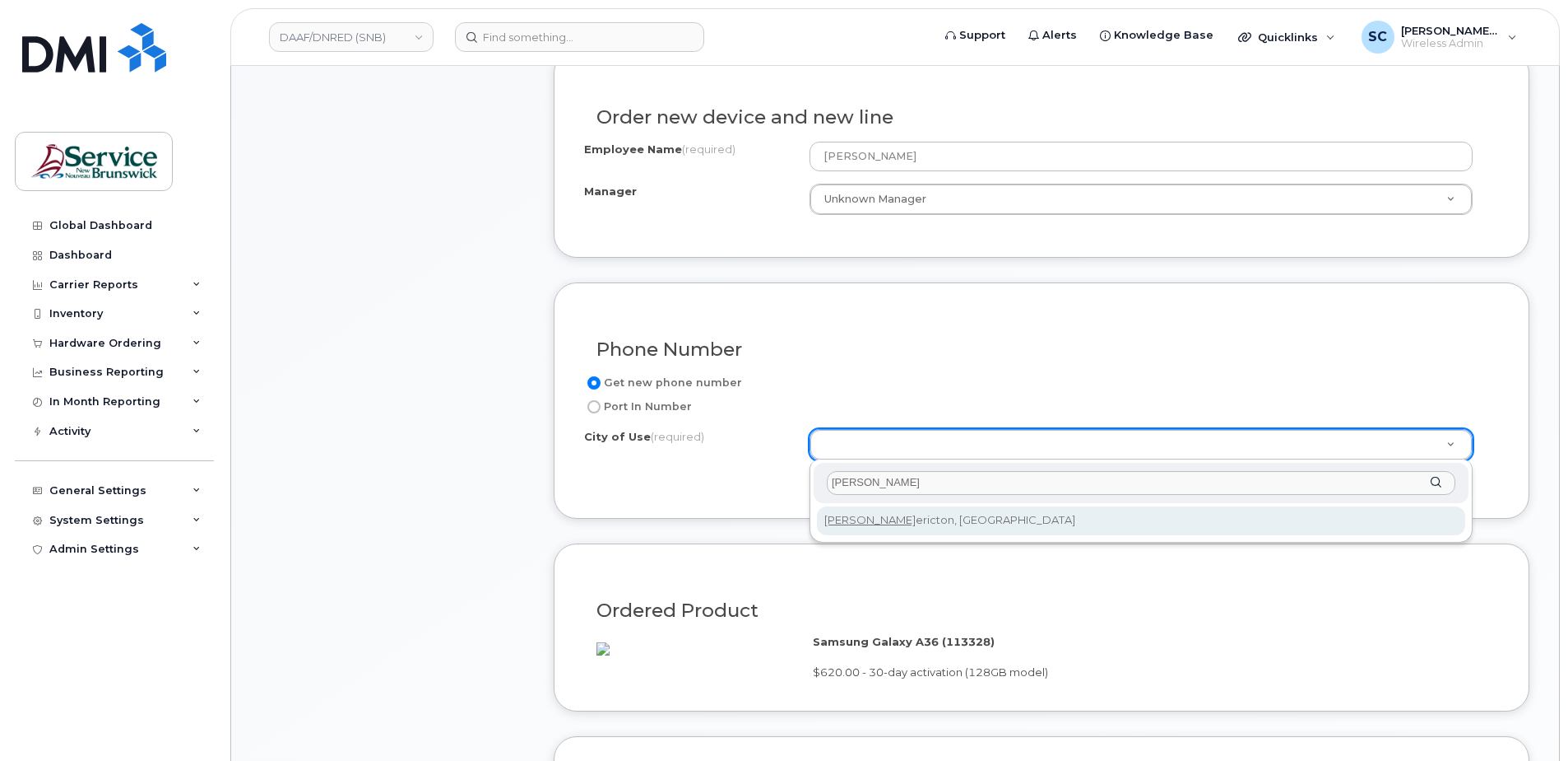
type input "fred"
type input "1578"
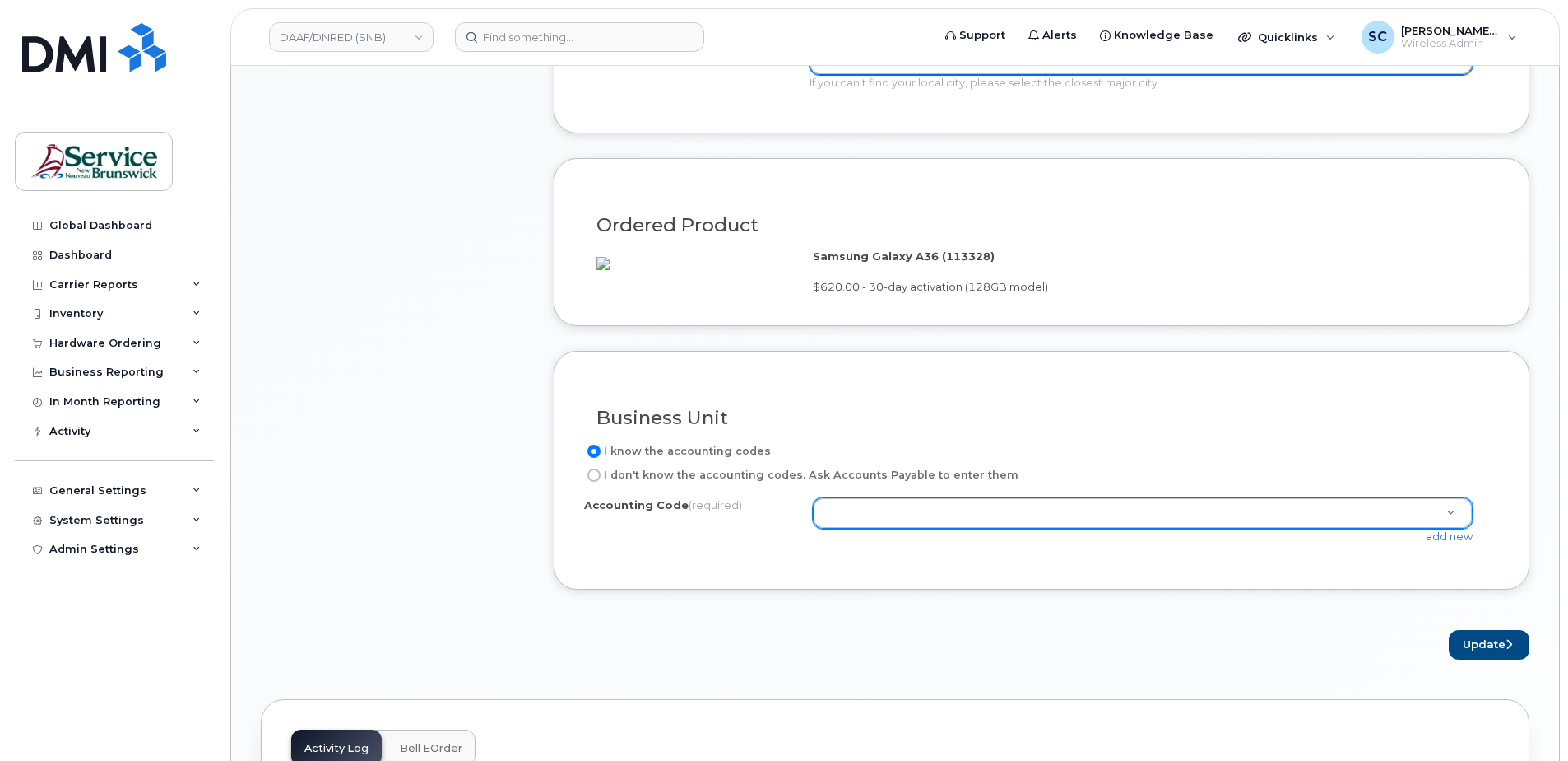
scroll to position [1070, 0]
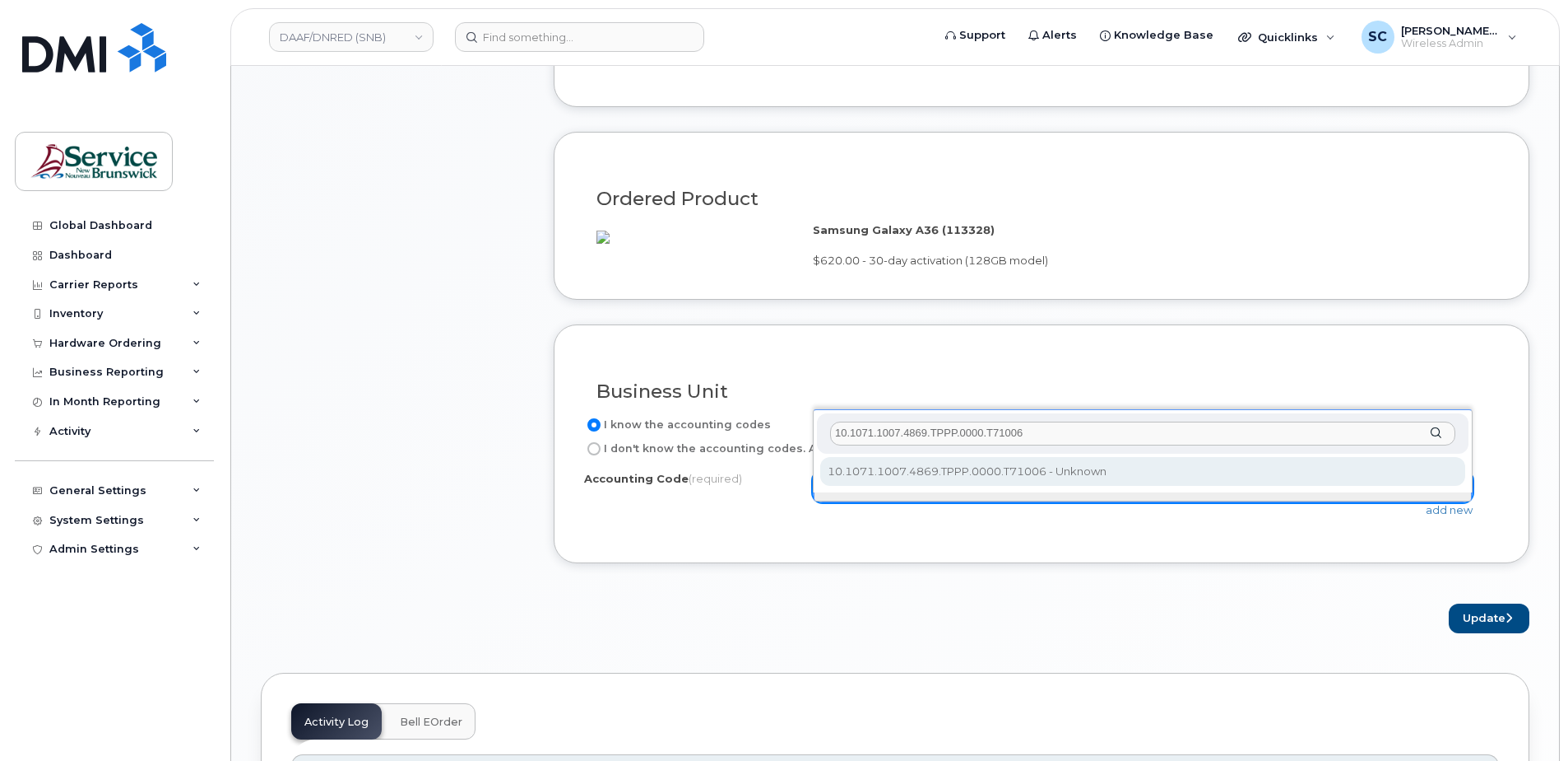
type input "10.1071.1007.4869.TPPP.0000.T71006"
select select "10.1071.1007.4869.TPPP.0000.T71006"
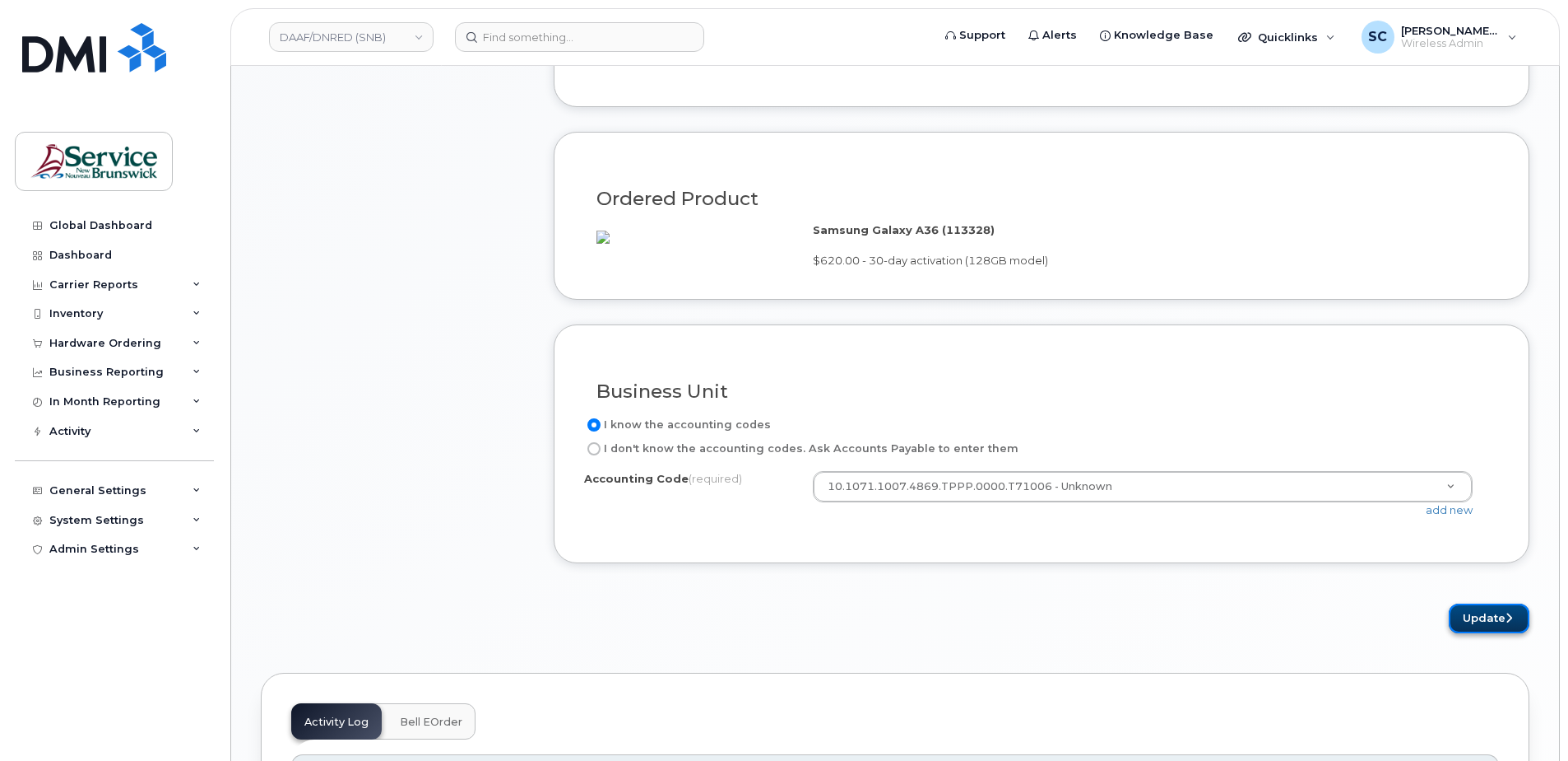
click at [1467, 633] on button "Update" at bounding box center [1489, 619] width 81 height 31
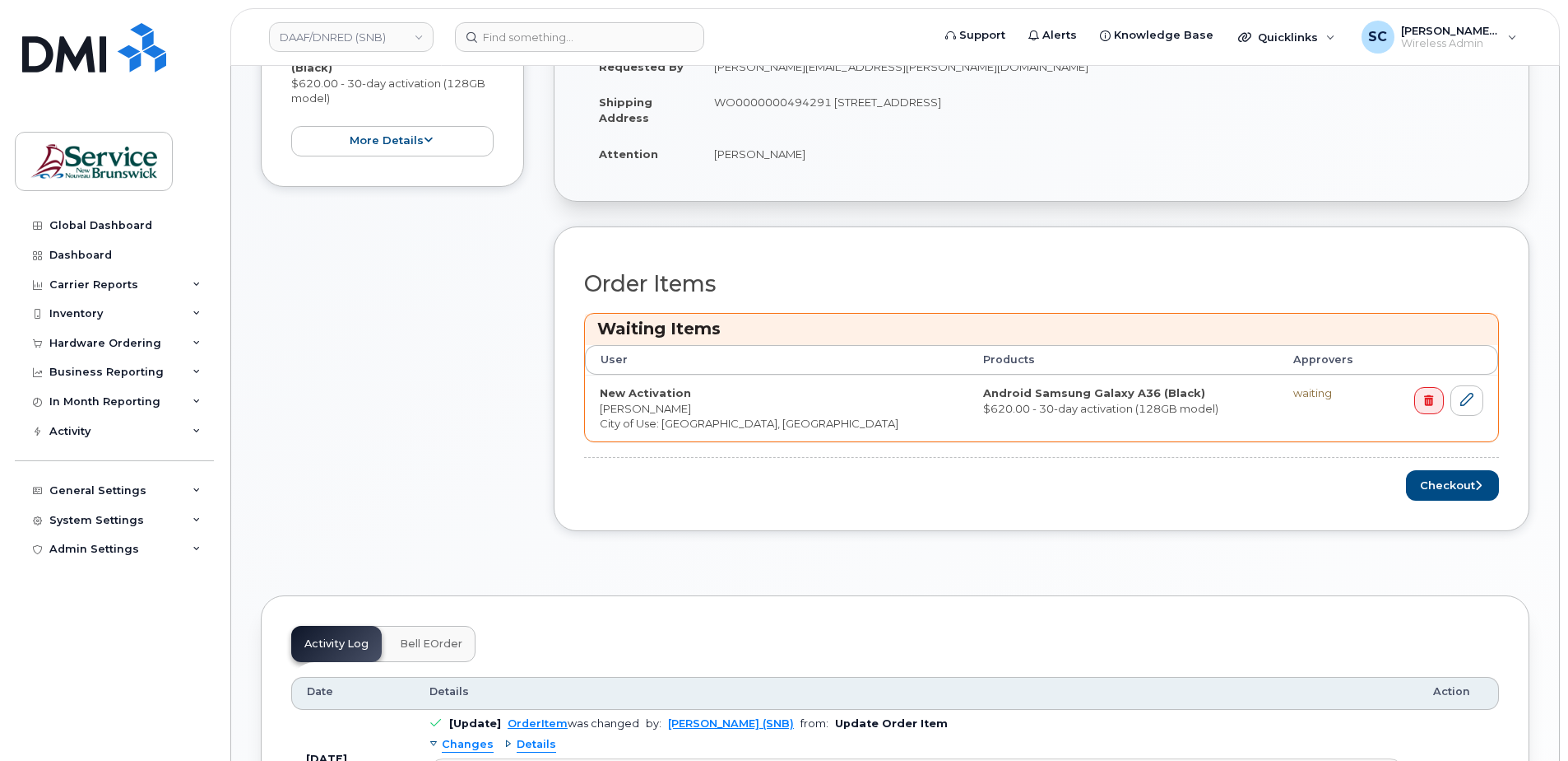
scroll to position [576, 0]
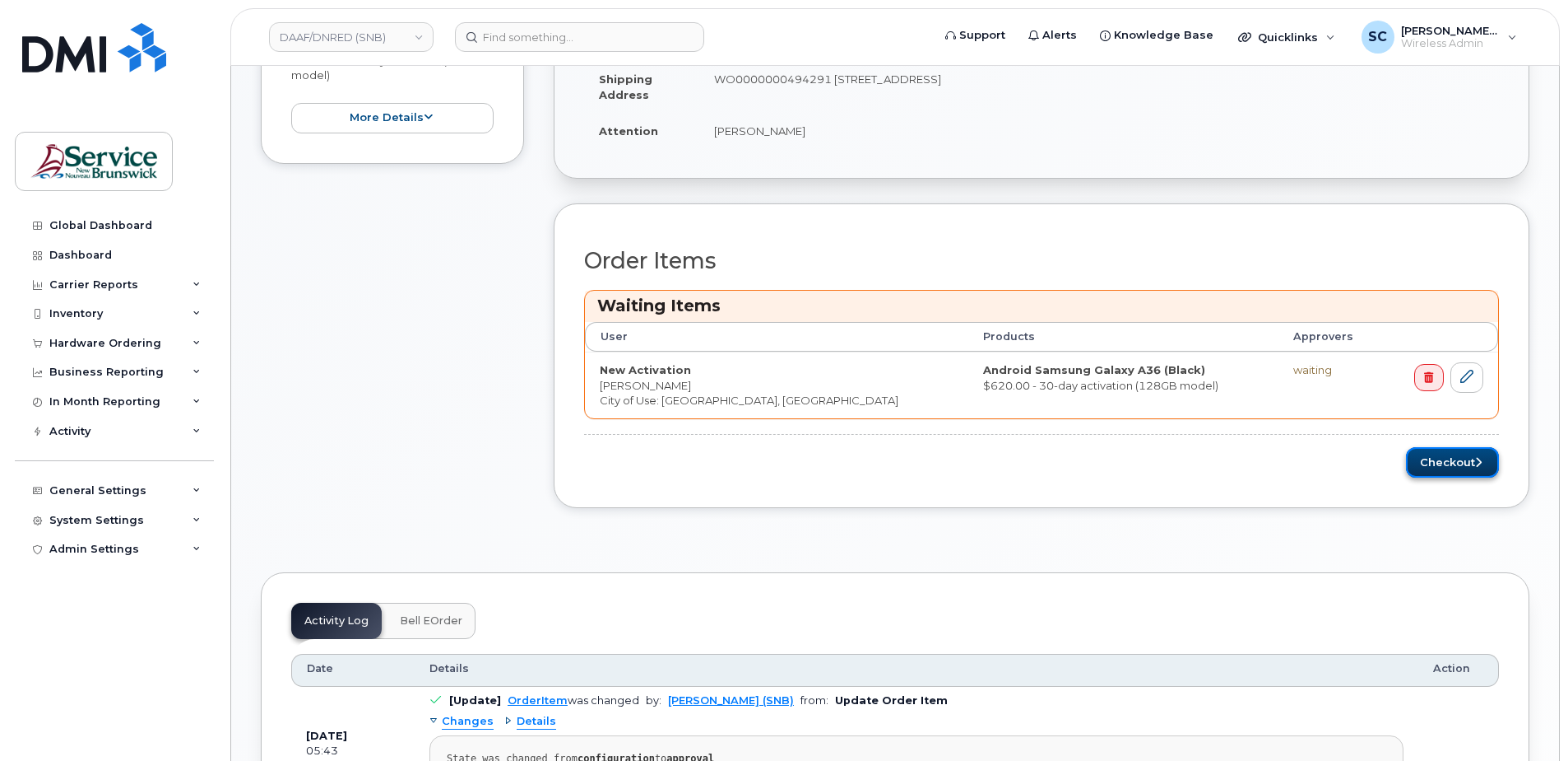
click at [1419, 469] on button "Checkout" at bounding box center [1453, 462] width 93 height 31
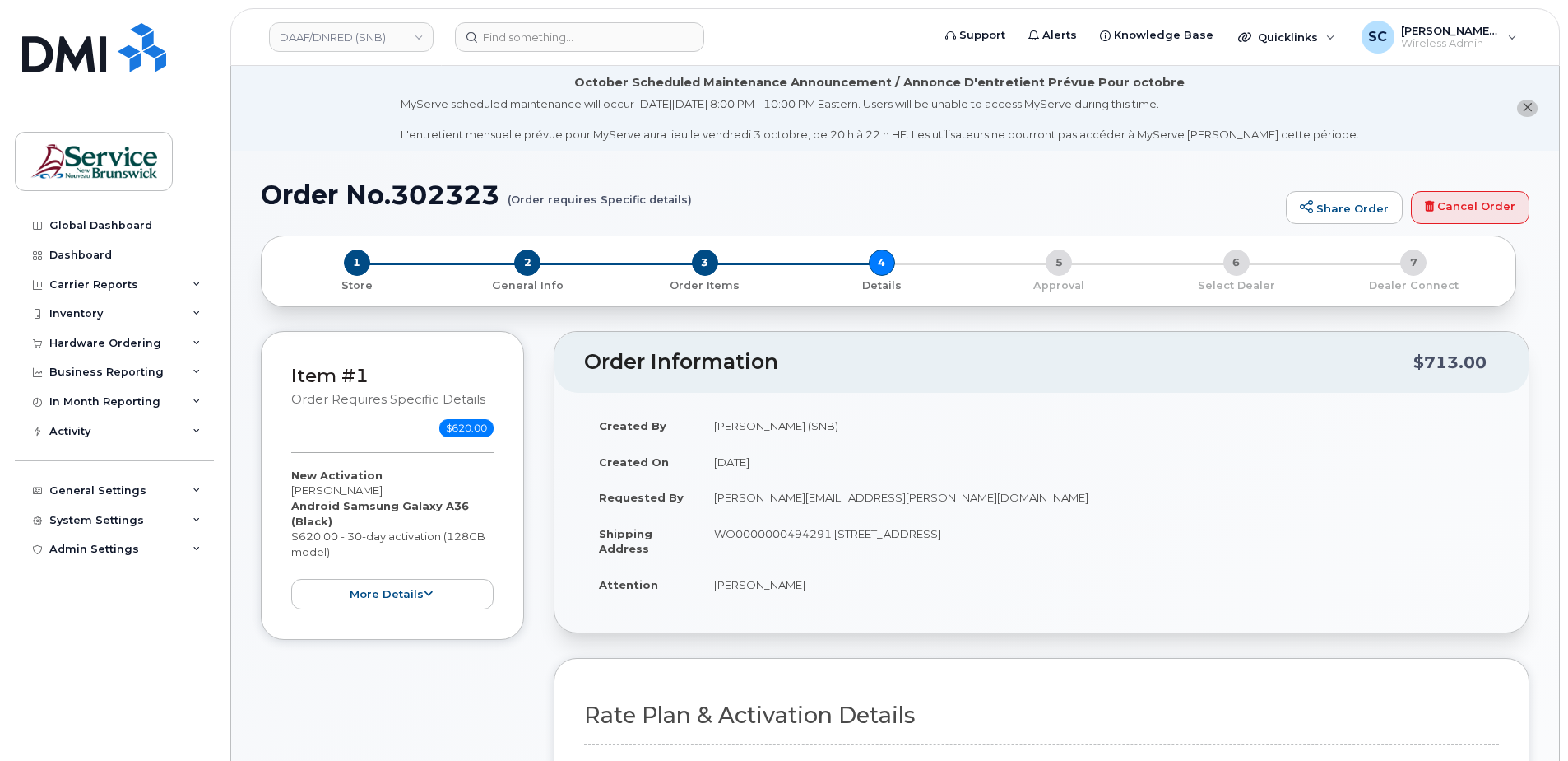
click at [825, 506] on td "Helene.Pye@gnb.ca" at bounding box center [1099, 497] width 799 height 36
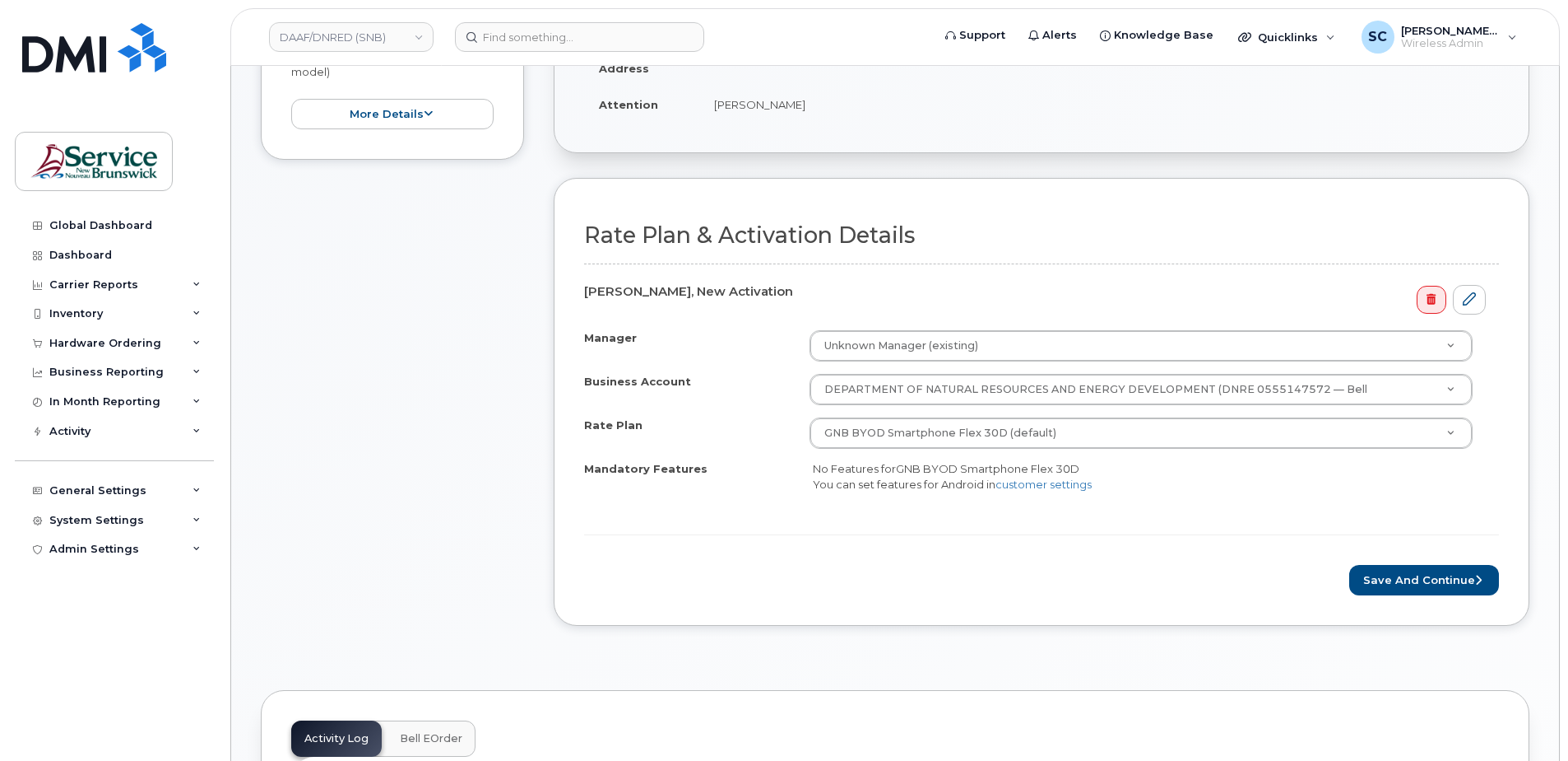
scroll to position [494, 0]
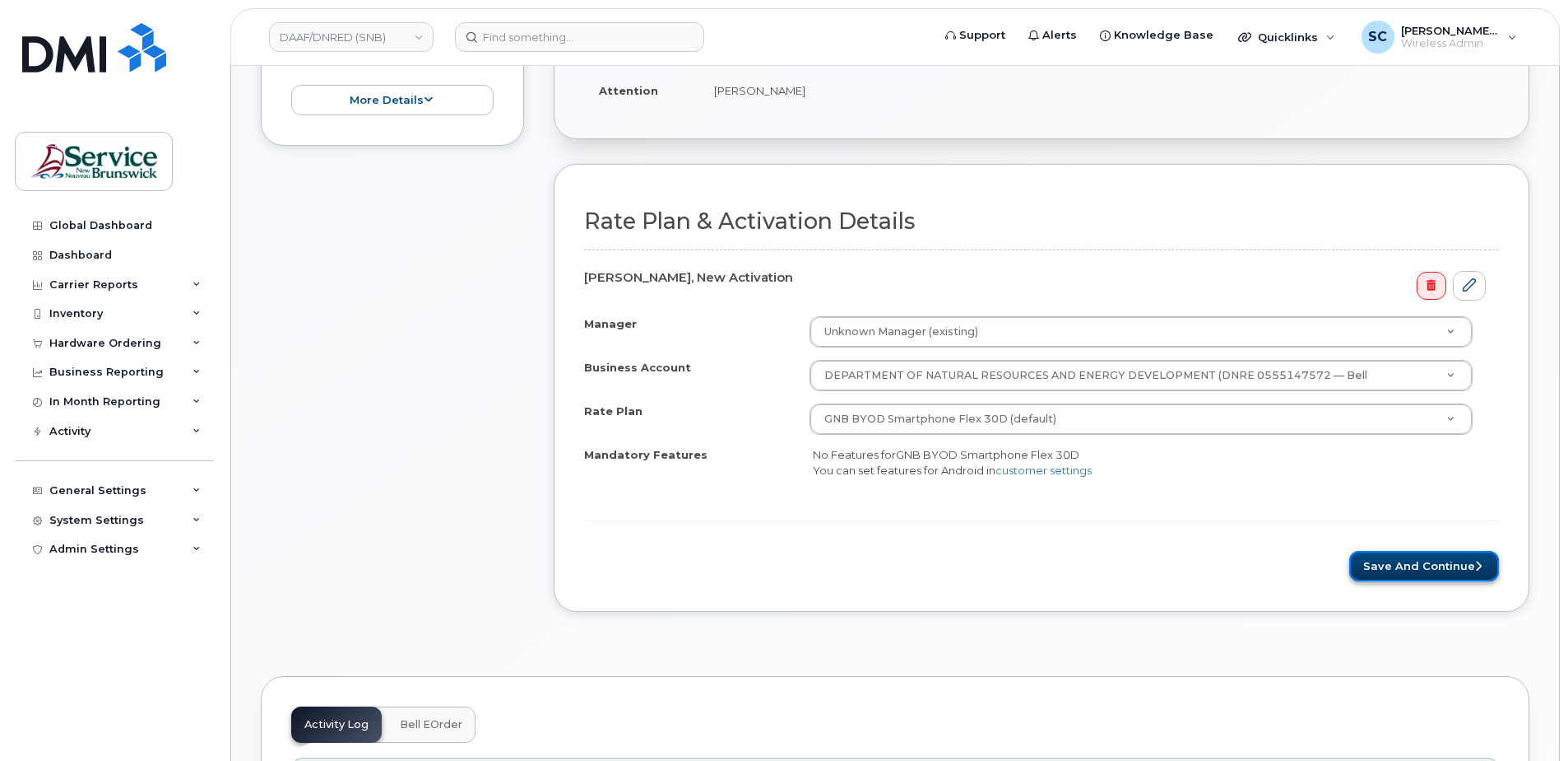
click at [1429, 571] on button "Save and Continue" at bounding box center [1423, 566] width 150 height 31
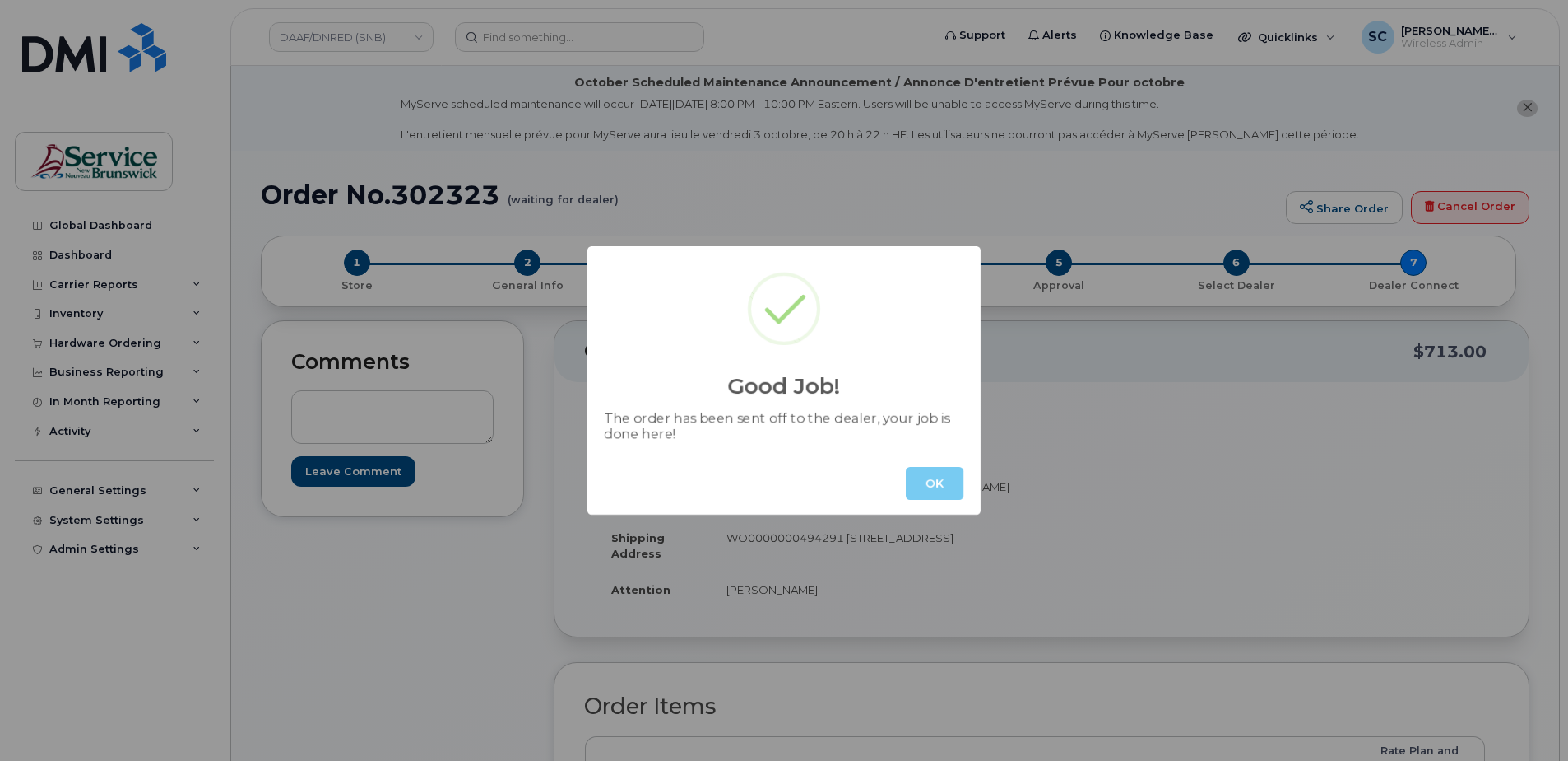
click at [956, 482] on button "OK" at bounding box center [935, 482] width 57 height 33
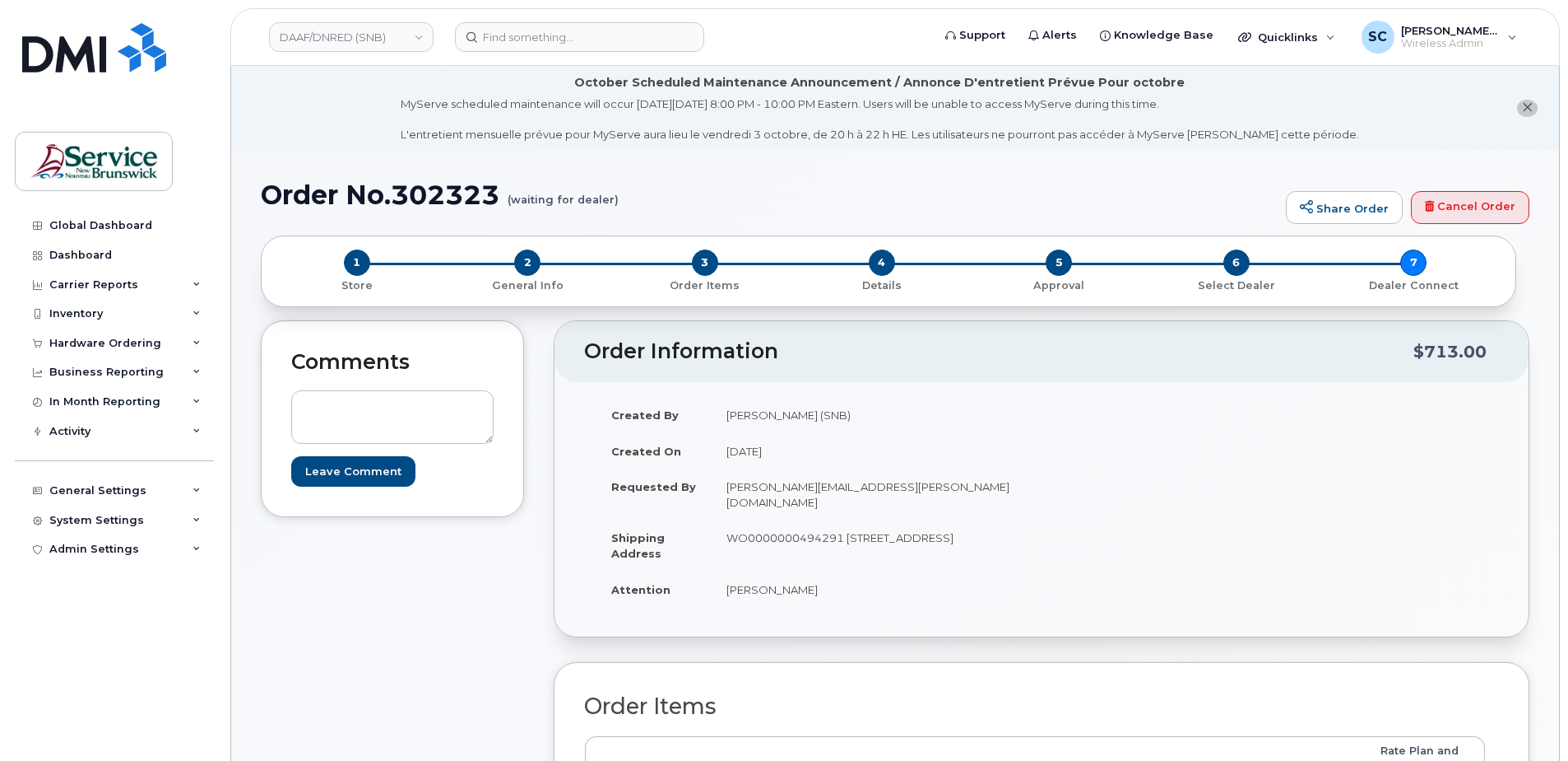
click at [454, 198] on h1 "Order No.302323 (waiting for dealer)" at bounding box center [769, 195] width 1017 height 29
copy h1 "302323"
click at [375, 33] on link "DAAF/DNRED (SNB)" at bounding box center [351, 37] width 164 height 30
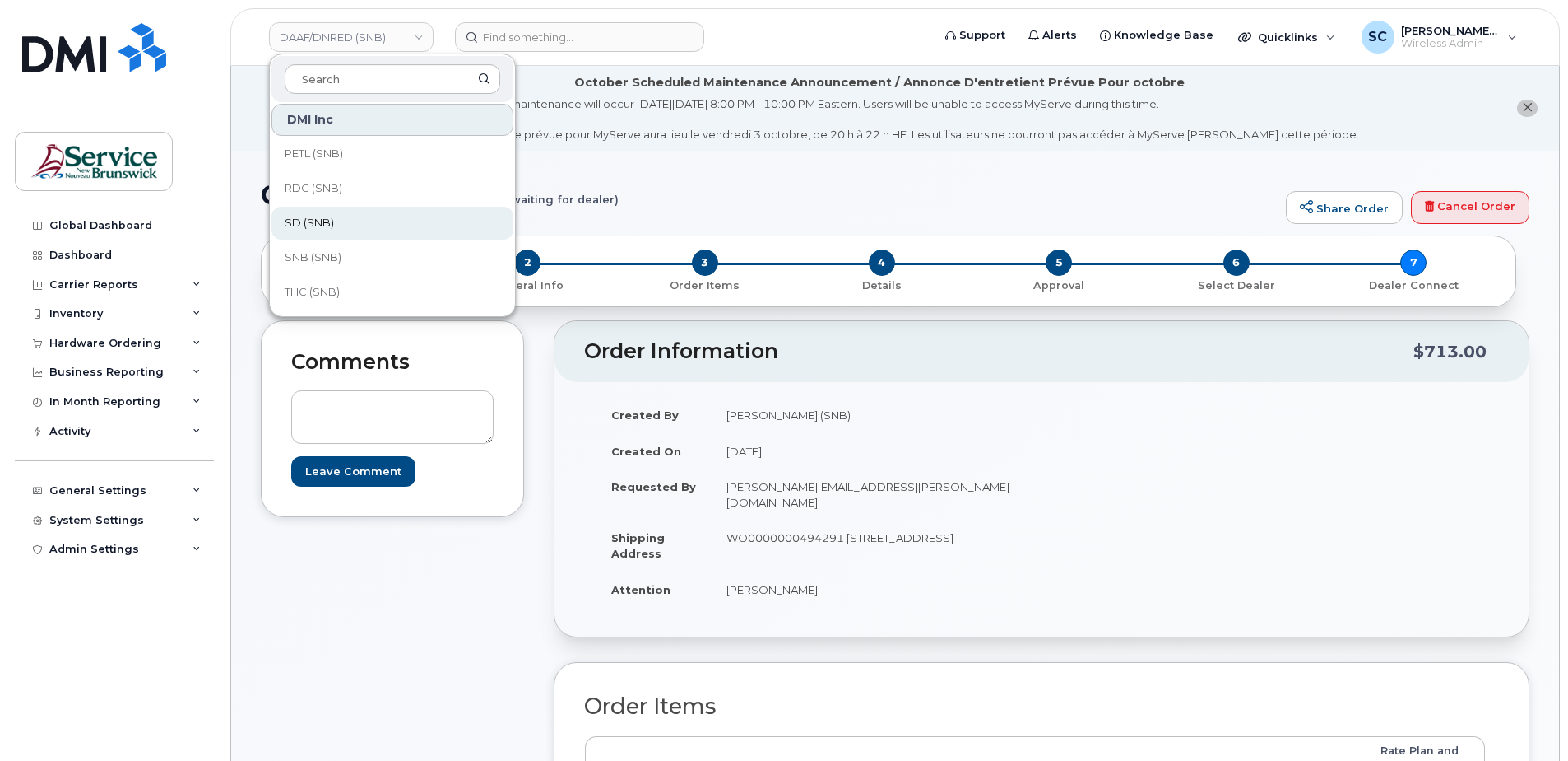
scroll to position [417, 0]
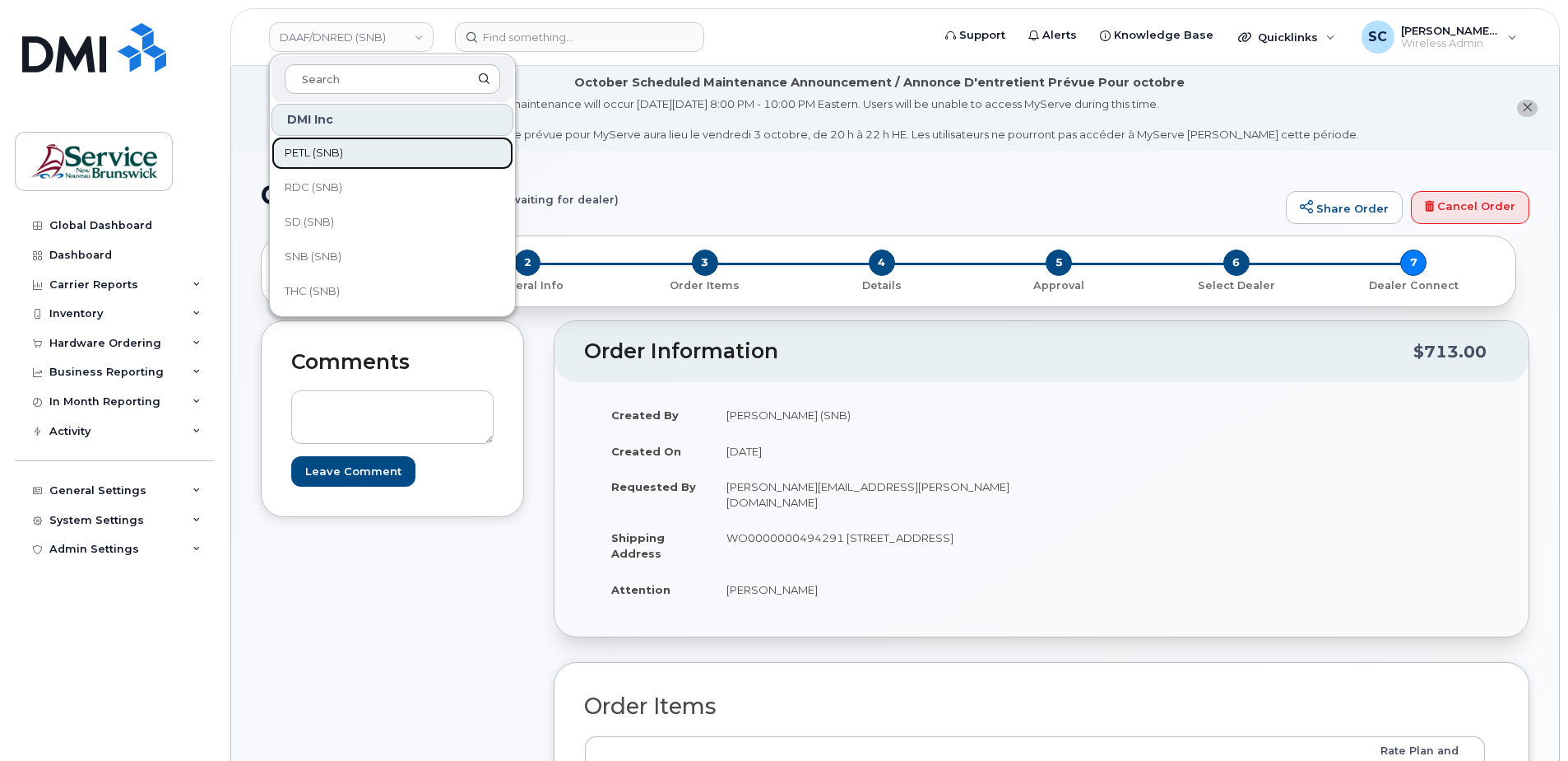
click at [348, 153] on link "PETL (SNB)" at bounding box center [392, 153] width 242 height 33
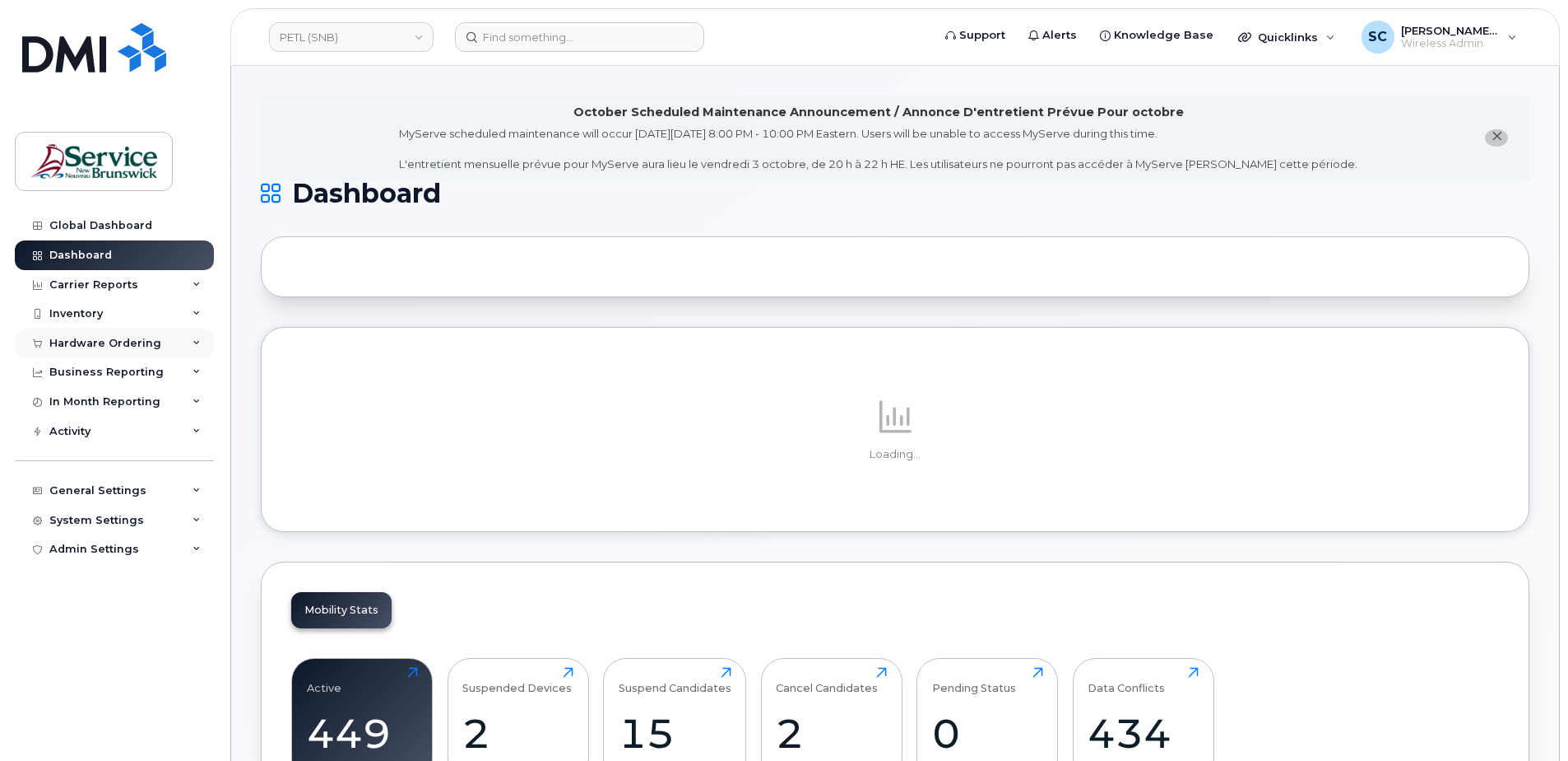
click at [116, 339] on div "Hardware Ordering" at bounding box center [105, 343] width 112 height 13
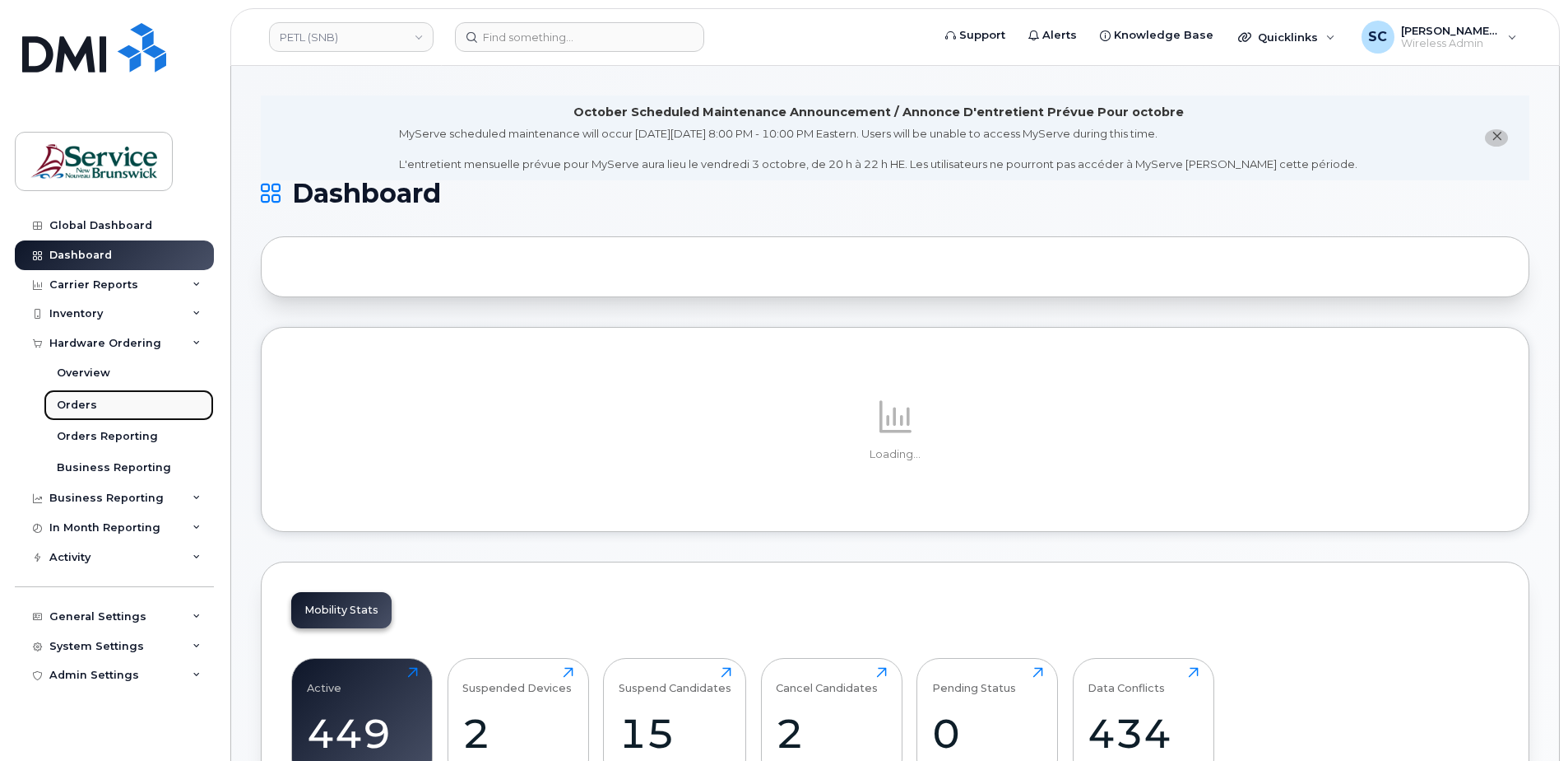
click at [122, 405] on link "Orders" at bounding box center [129, 404] width 171 height 31
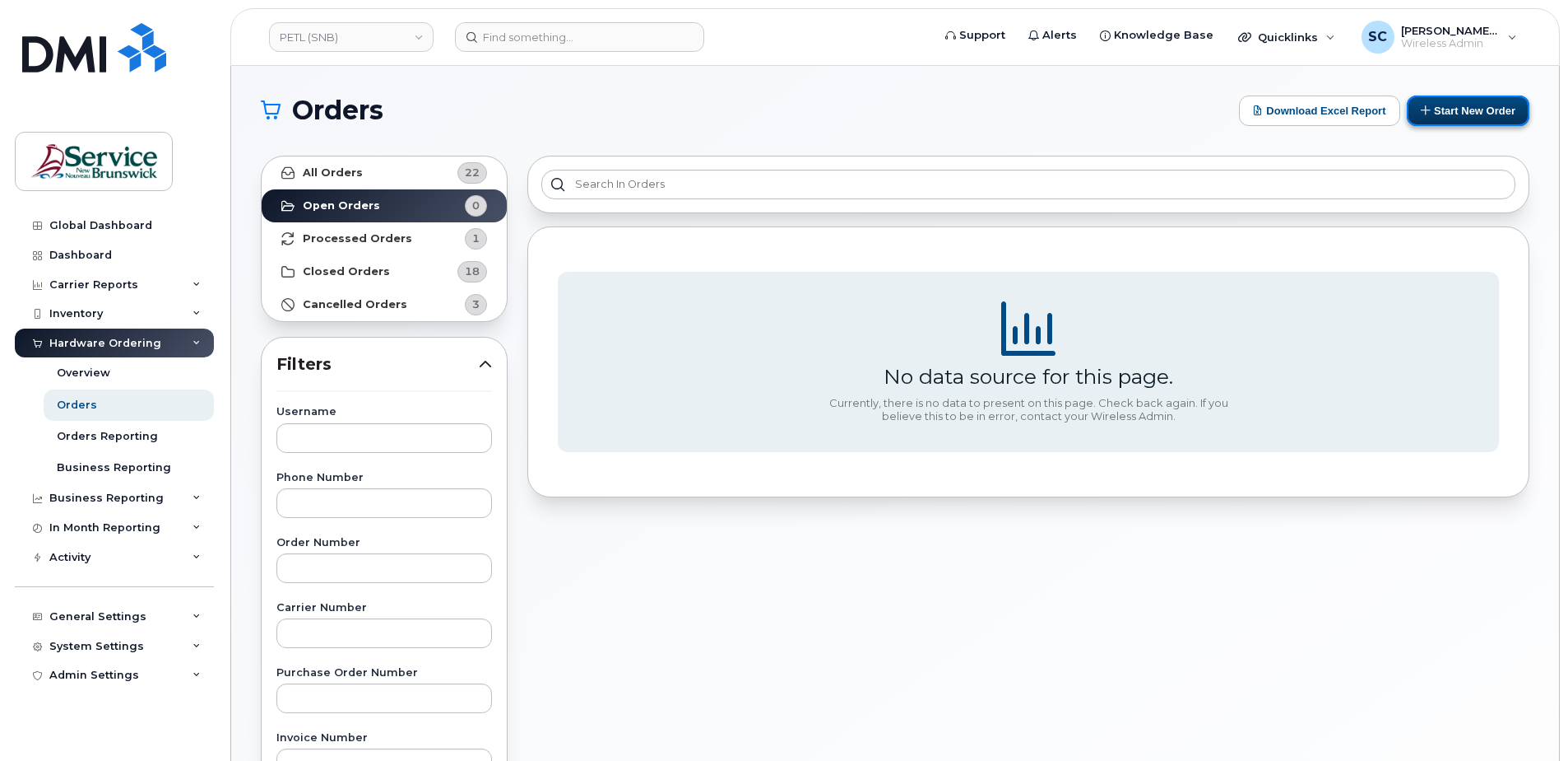
click at [1454, 111] on button "Start New Order" at bounding box center [1468, 111] width 123 height 31
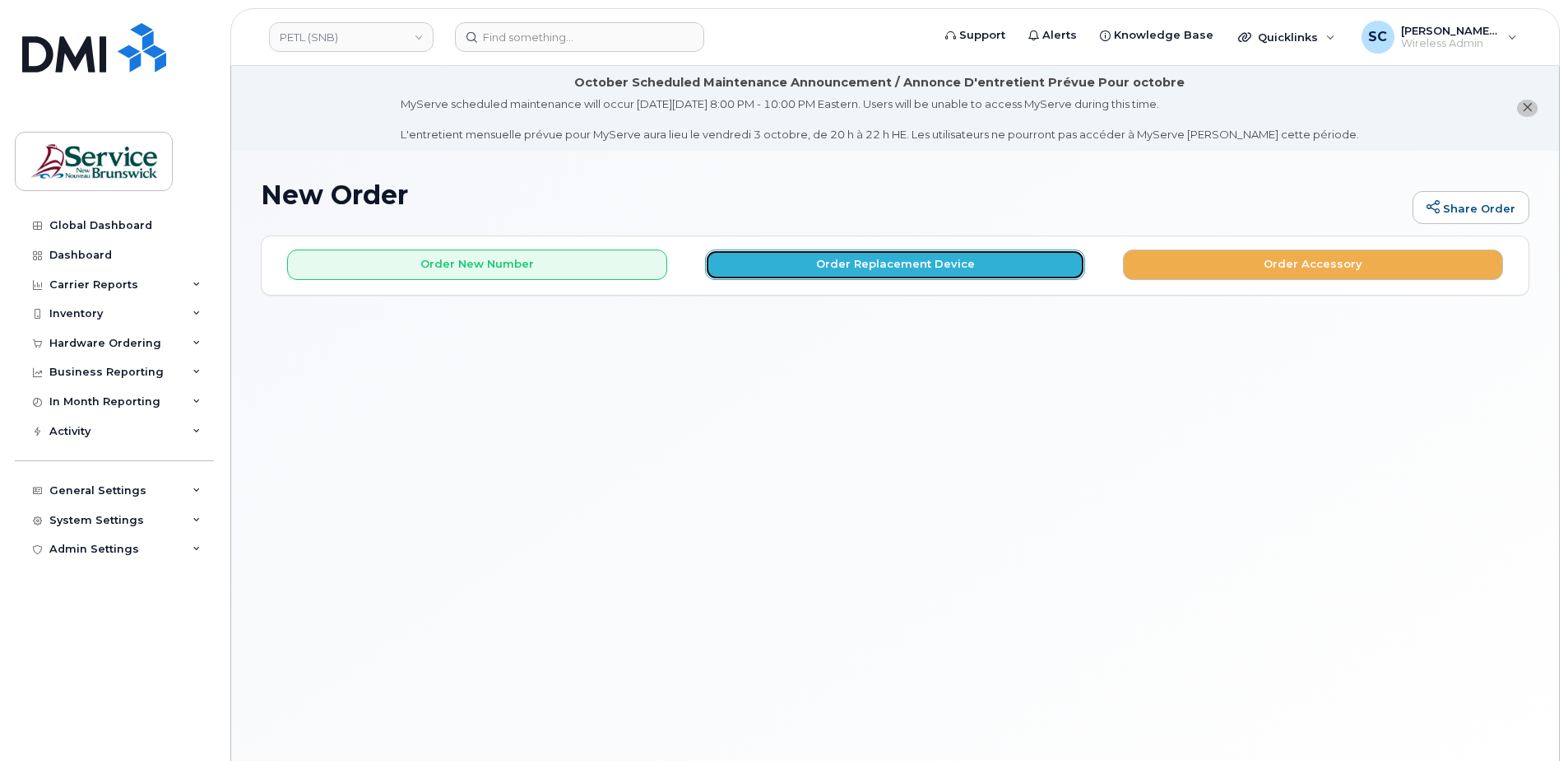
click at [780, 254] on button "Order Replacement Device" at bounding box center [894, 265] width 380 height 31
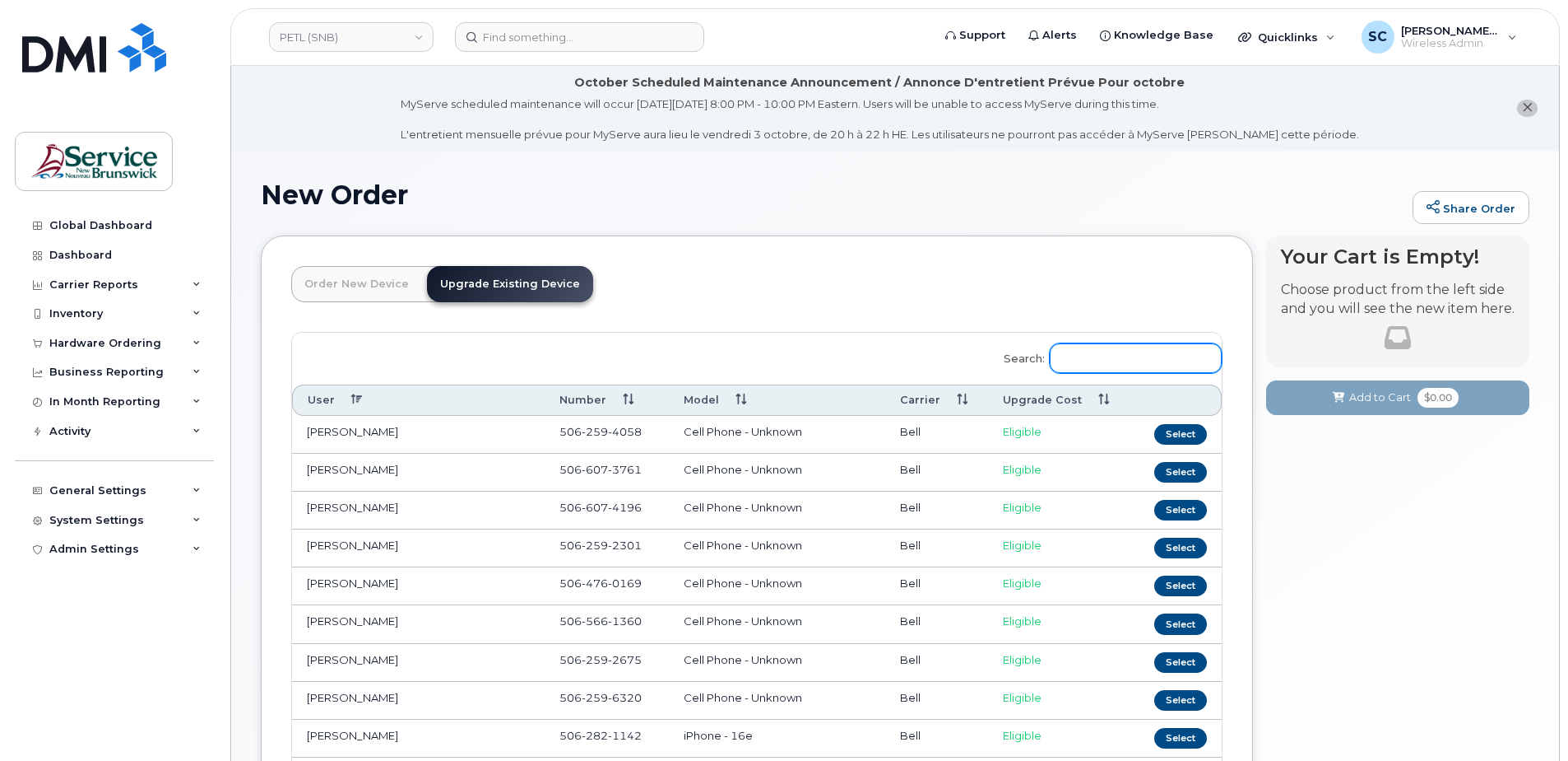
click at [1161, 358] on input "Search:" at bounding box center [1135, 358] width 172 height 30
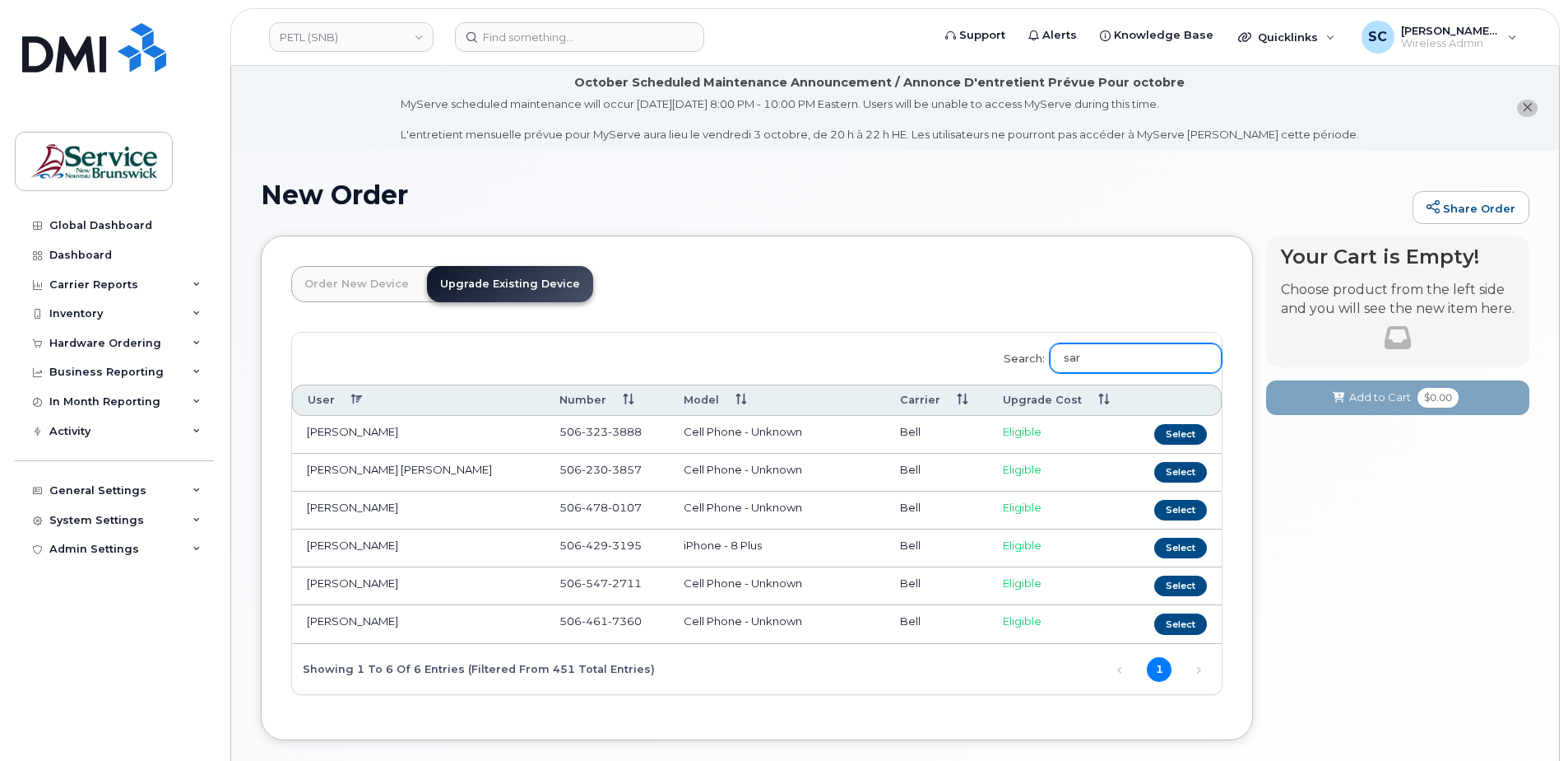
type input "sar"
drag, startPoint x: 647, startPoint y: 430, endPoint x: 559, endPoint y: 432, distance: 88.0
click at [559, 432] on td "[PHONE_NUMBER]" at bounding box center [606, 435] width 124 height 38
copy span "[PHONE_NUMBER]"
click at [692, 680] on div "Search: sar User Number Model Carrier Upgrade Cost [PERSON_NAME] [PHONE_NUMBER]…" at bounding box center [756, 513] width 929 height 362
